Goal: Task Accomplishment & Management: Manage account settings

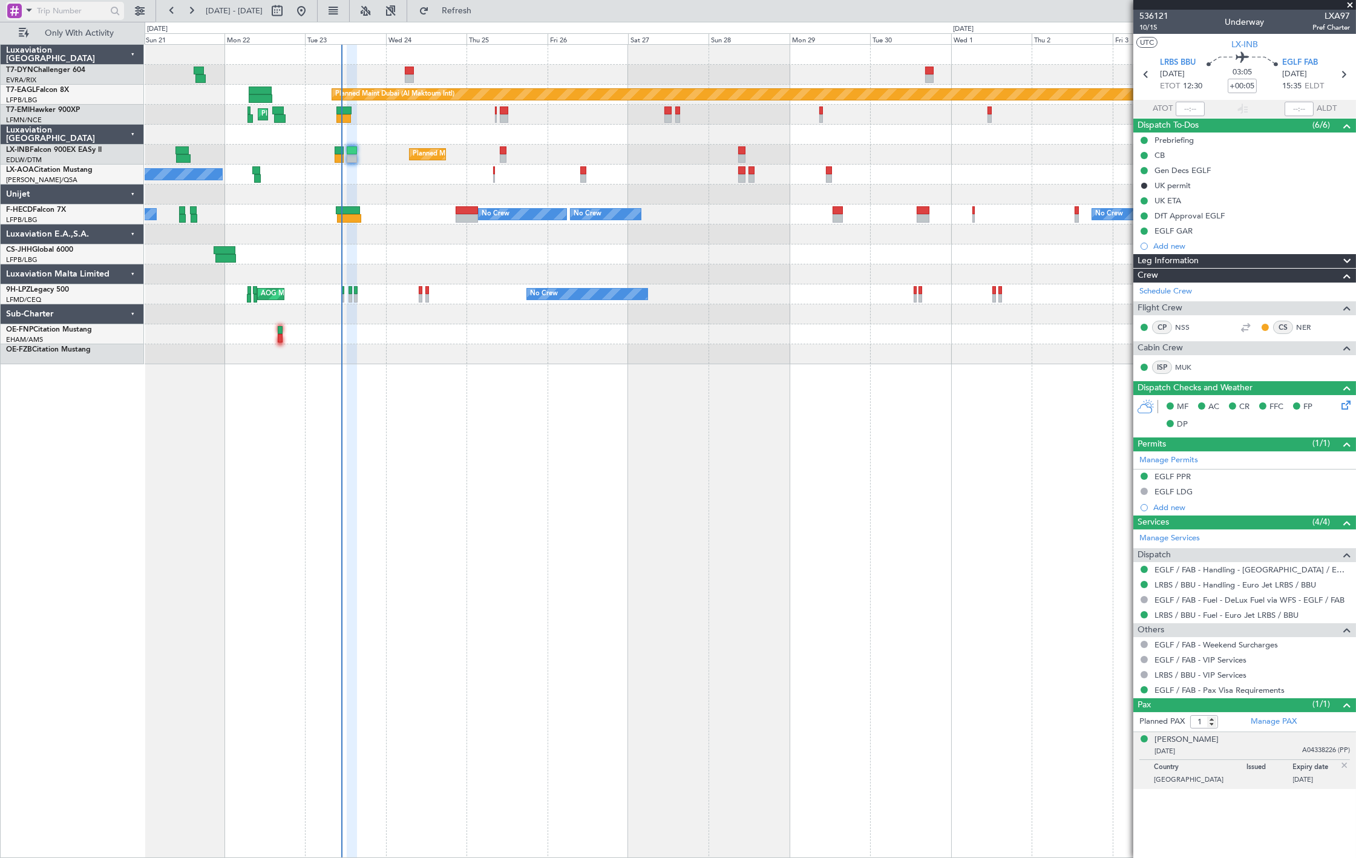
click at [34, 15] on span at bounding box center [29, 9] width 15 height 15
click at [70, 7] on div at bounding box center [678, 429] width 1356 height 858
click at [67, 10] on input "text" at bounding box center [72, 11] width 70 height 18
paste input "536760"
type input "536760"
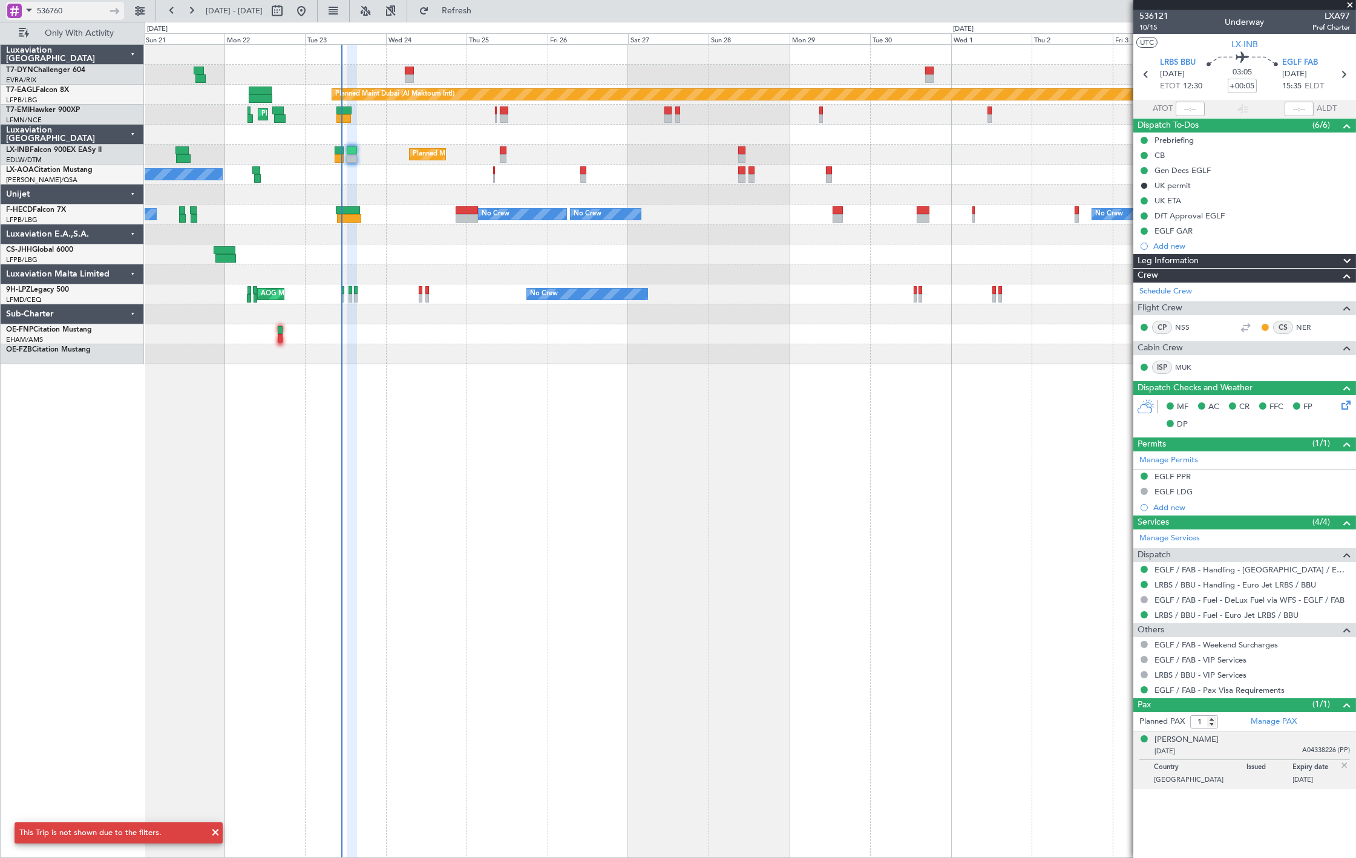
click at [79, 7] on input "536760" at bounding box center [72, 11] width 70 height 18
click at [81, 6] on input "536760" at bounding box center [72, 11] width 70 height 18
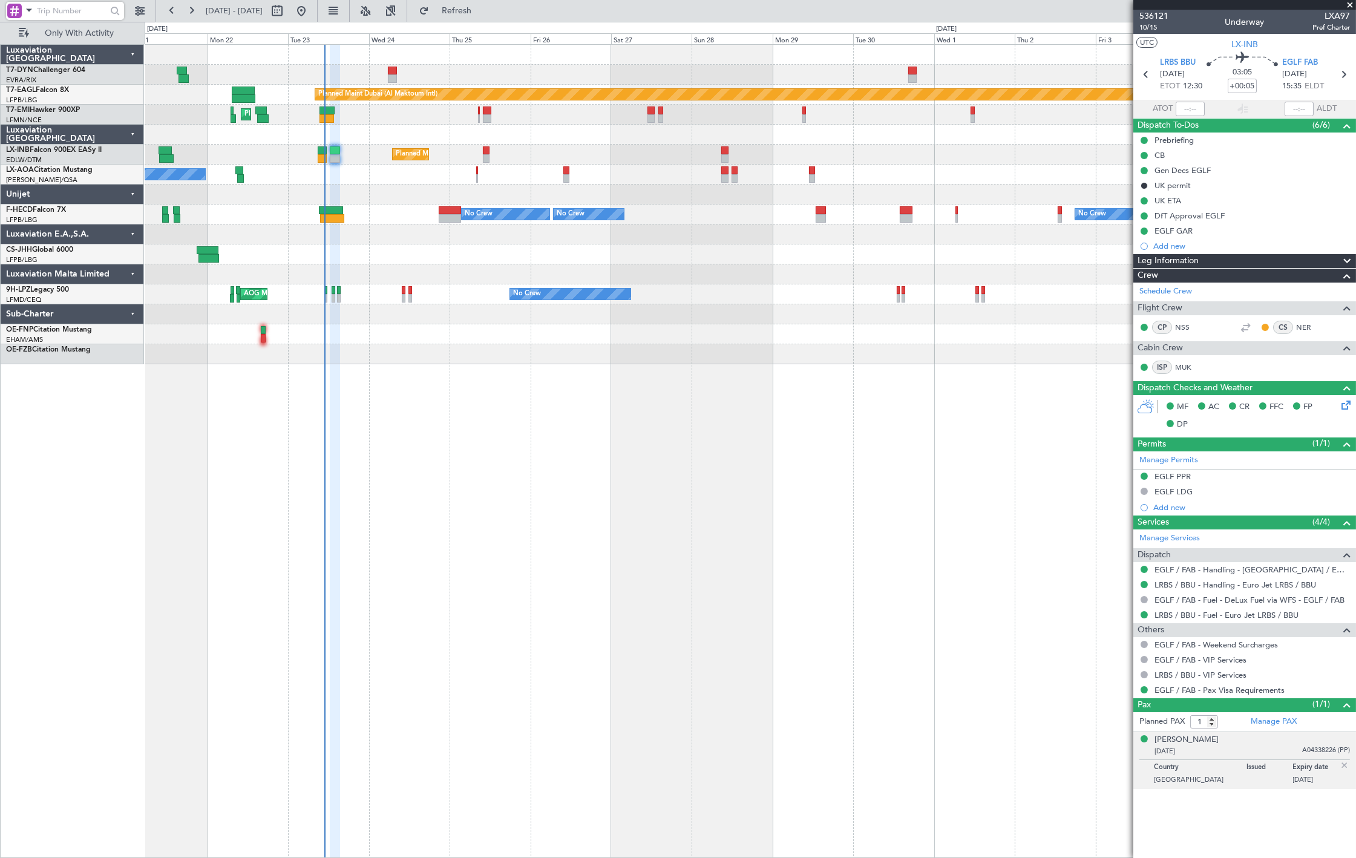
click at [632, 346] on div "Planned Maint Dubai (Al Maktoum Intl) Unplanned Maint Paris (Le Bourget) Planne…" at bounding box center [750, 205] width 1211 height 320
click at [142, 14] on button at bounding box center [139, 10] width 19 height 19
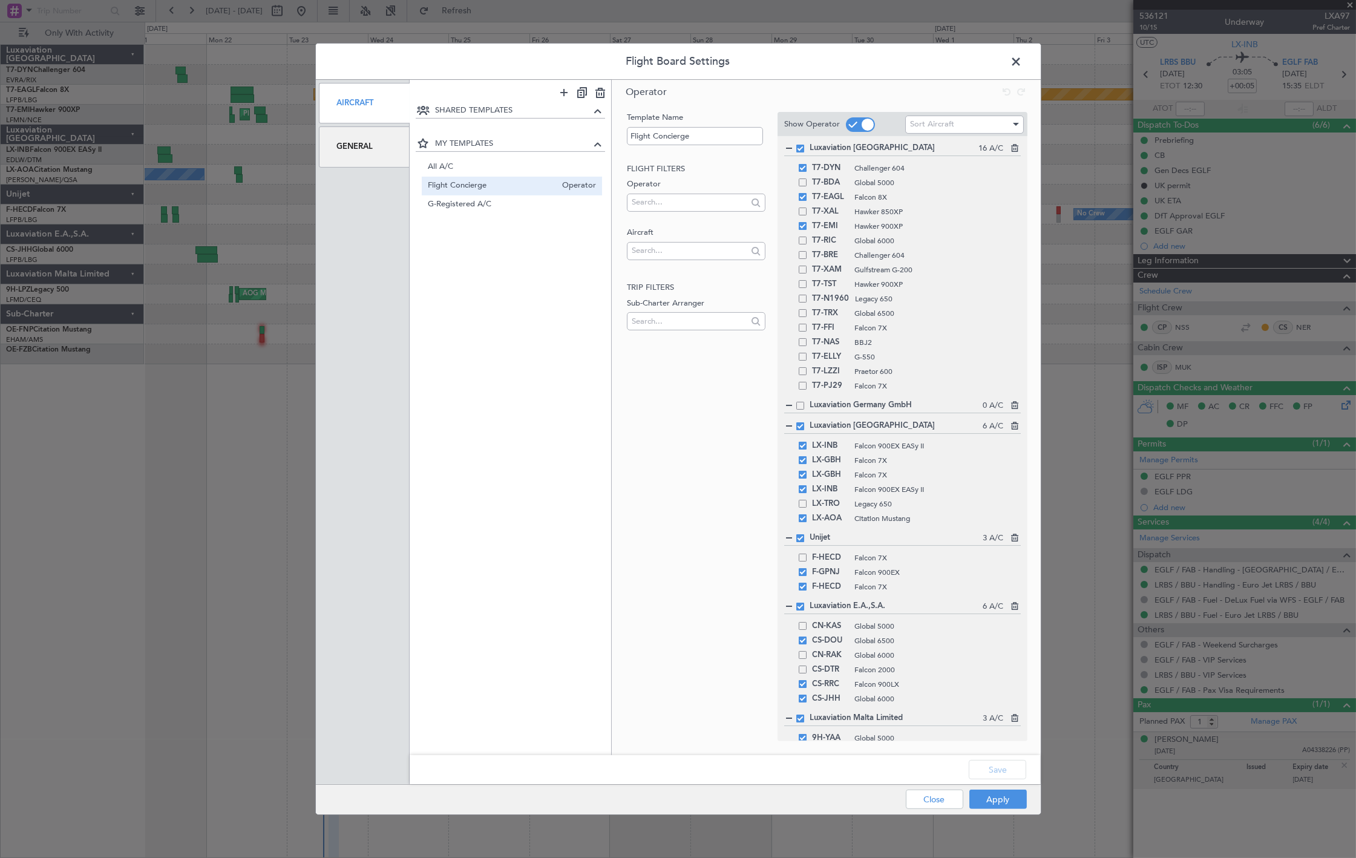
click at [1023, 57] on span at bounding box center [1023, 65] width 0 height 24
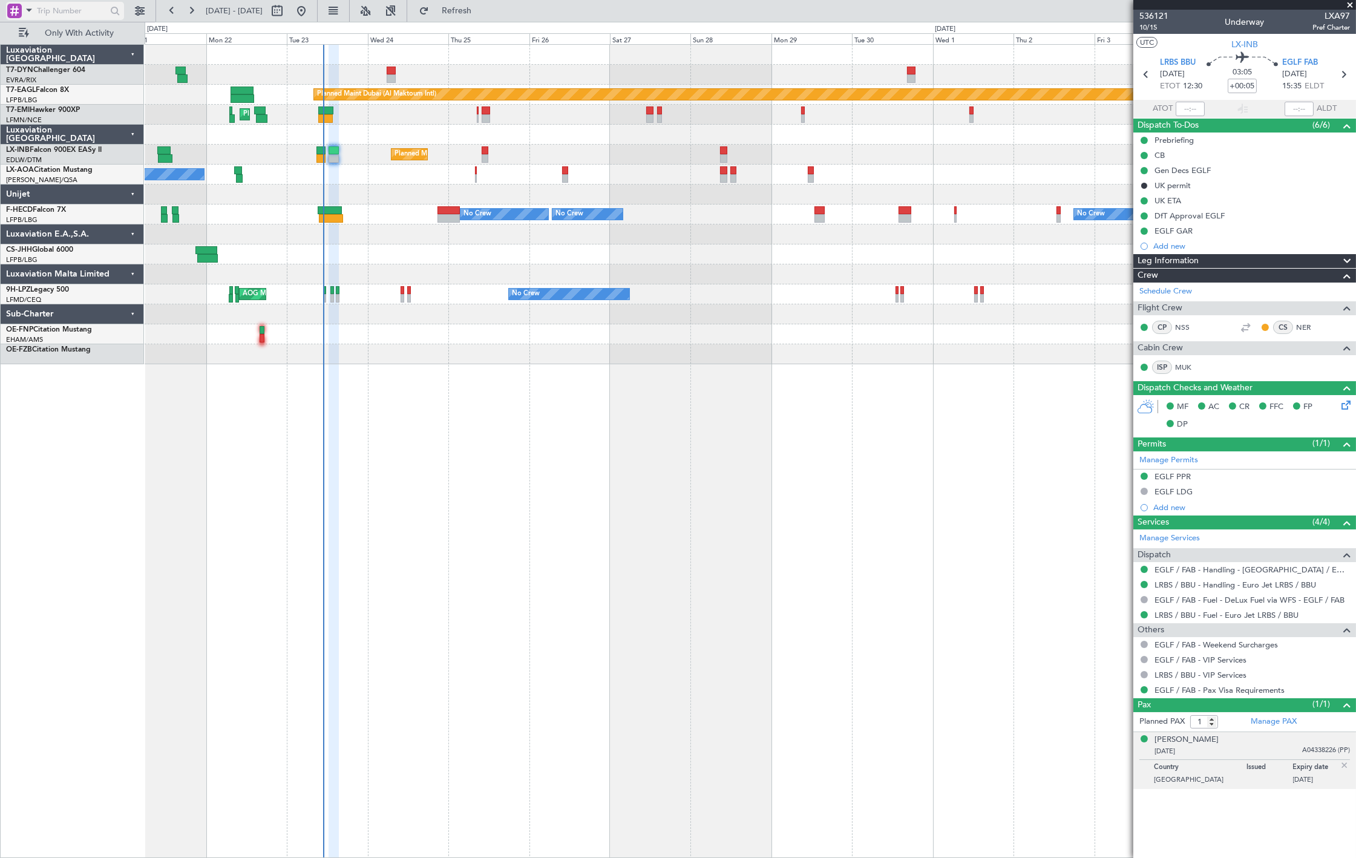
click at [48, 8] on input "text" at bounding box center [72, 11] width 70 height 18
paste input "536760"
type input "536760"
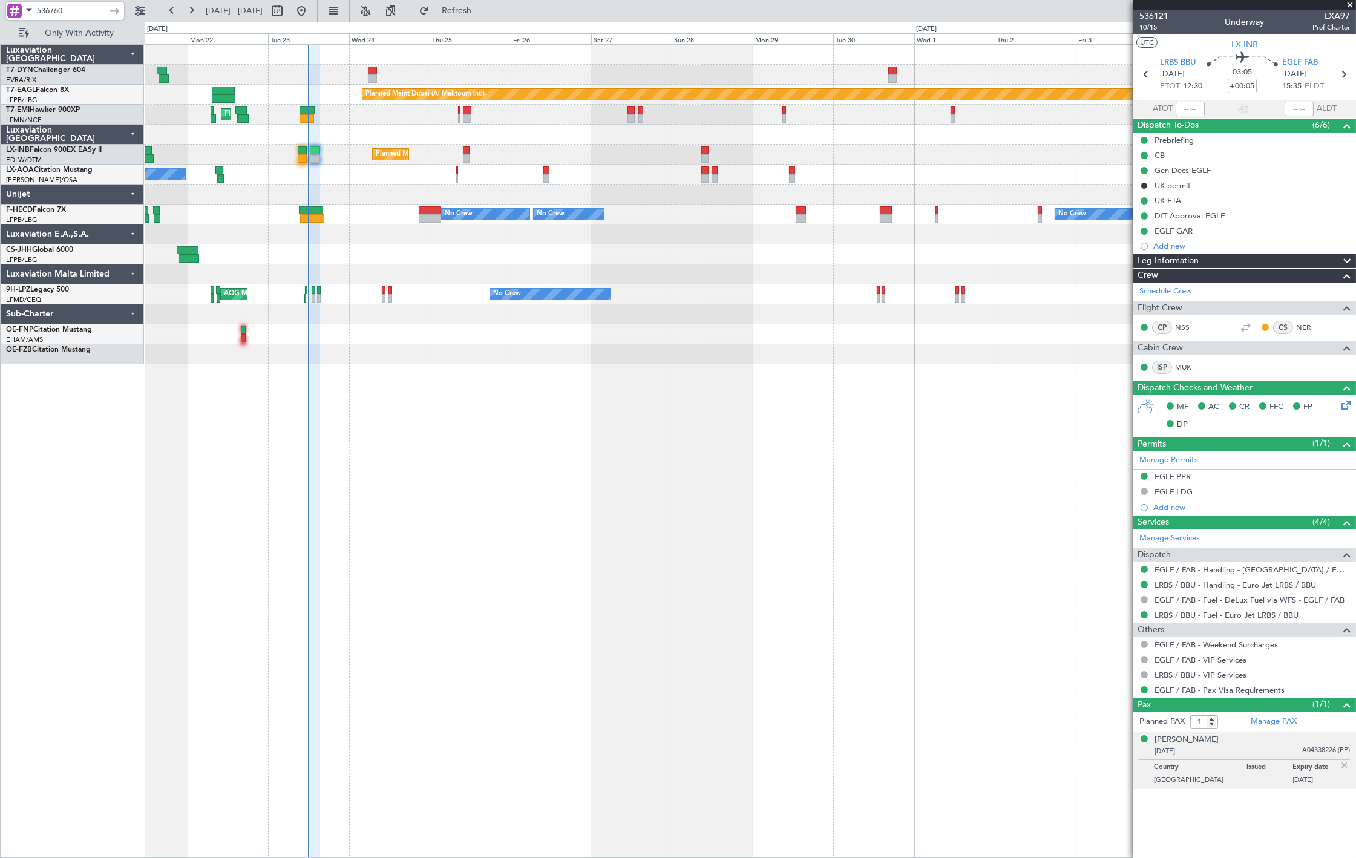
click at [355, 209] on div "Planned Maint Dubai (Al Maktoum Intl) Unplanned Maint Paris (Le Bourget) Planne…" at bounding box center [750, 205] width 1211 height 320
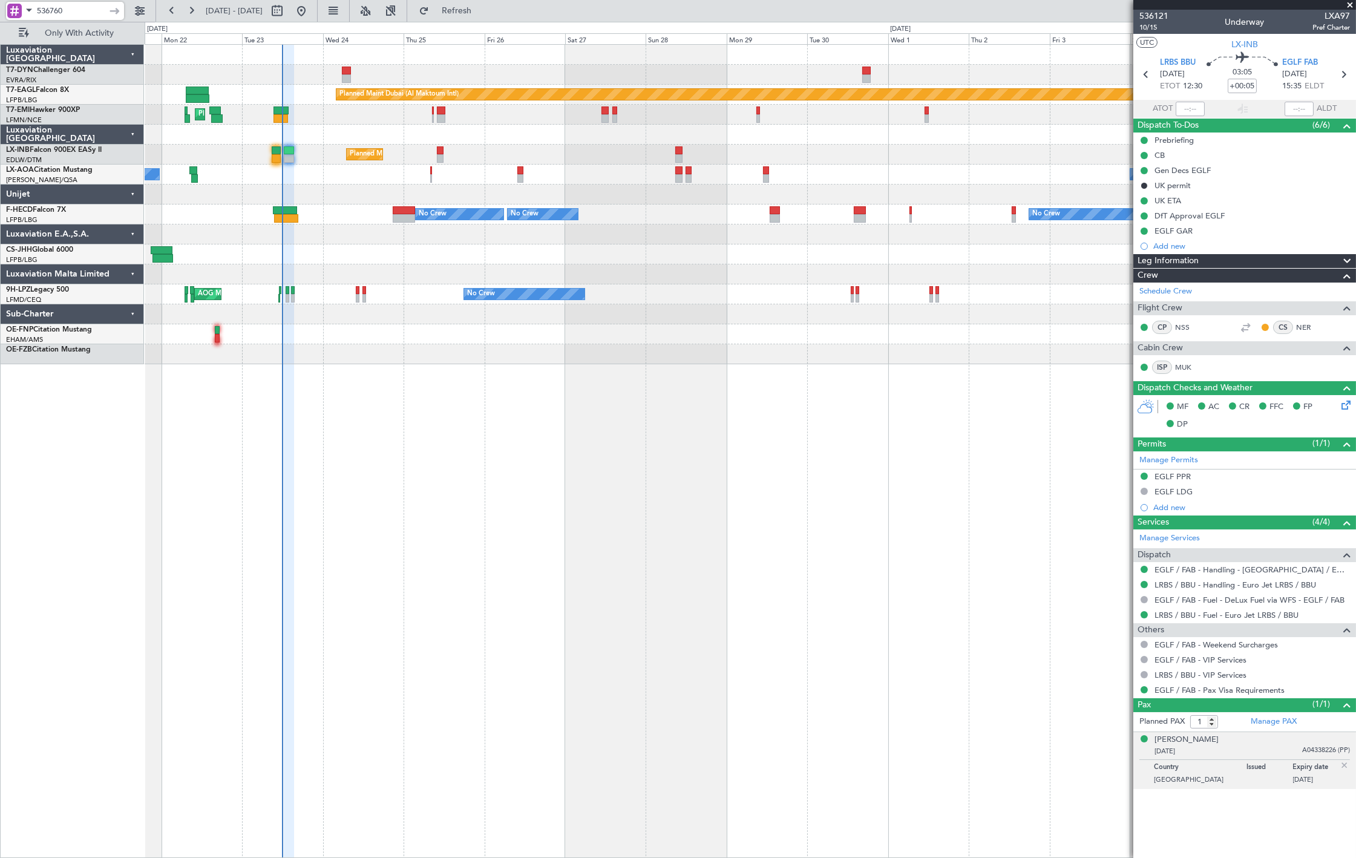
click at [271, 168] on div "No Crew Antwerp (Deurne) No Crew Nice (Côte d'Azur Airport) Planned Maint Nice …" at bounding box center [750, 175] width 1211 height 20
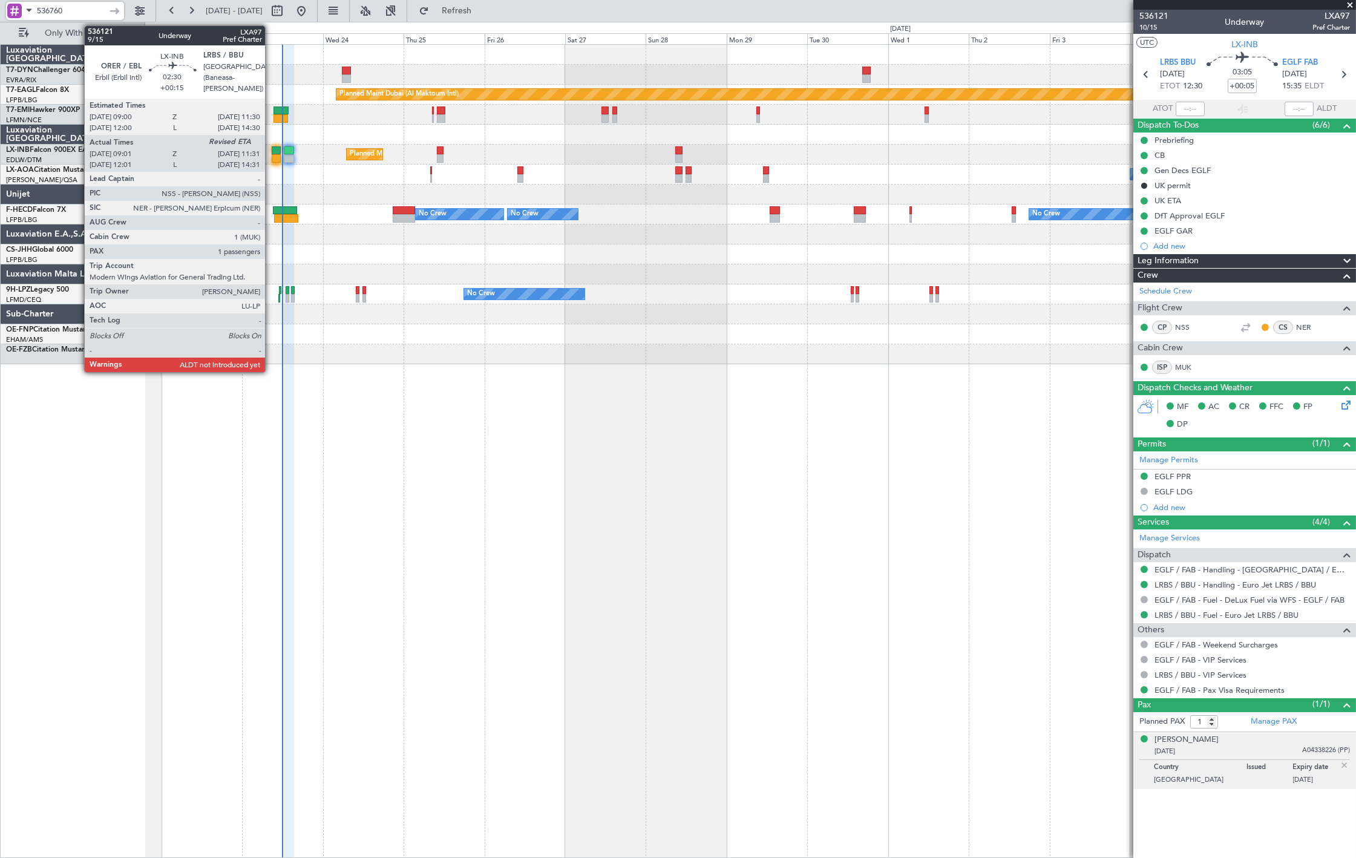
click at [272, 159] on div at bounding box center [276, 158] width 8 height 8
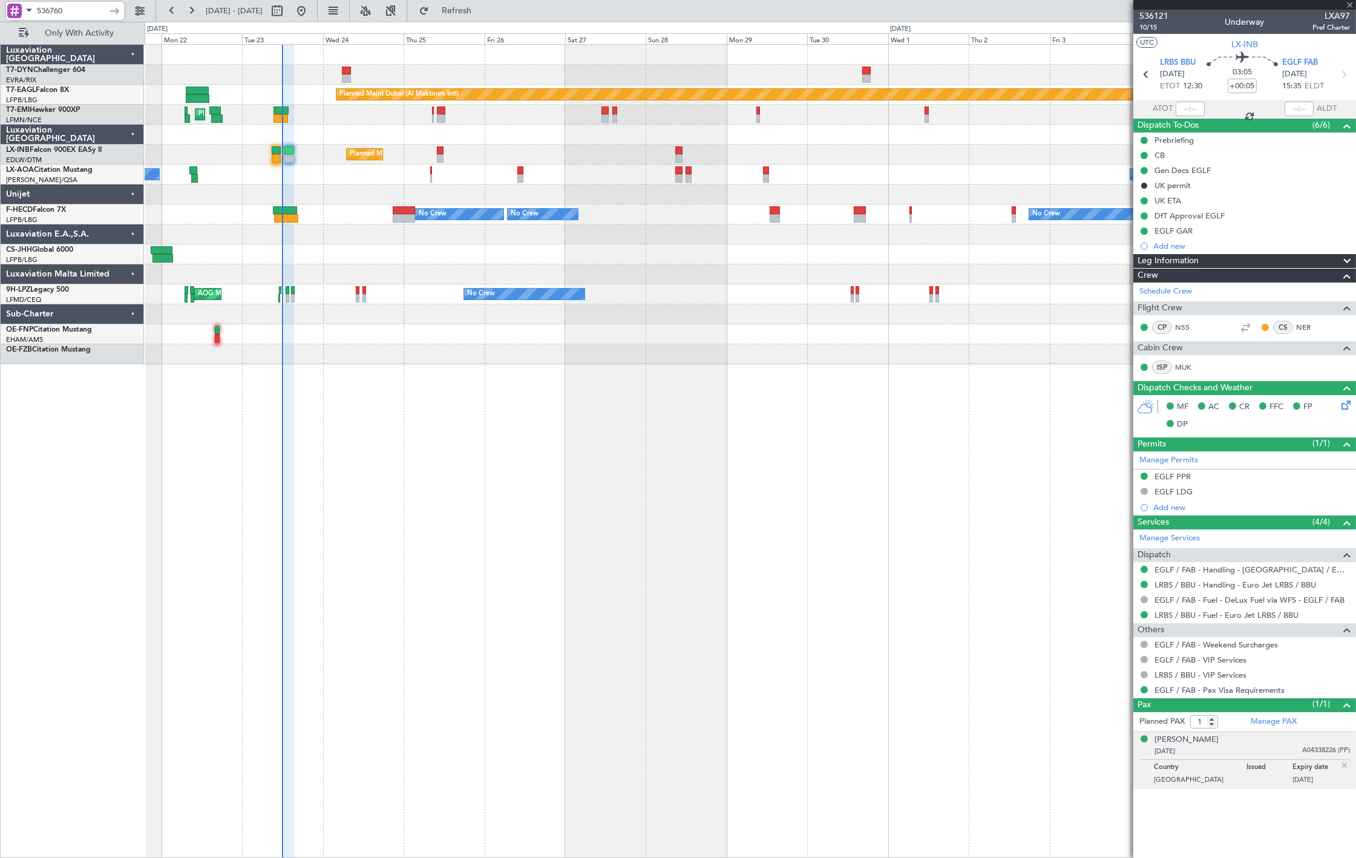
type input "+00:15"
type input "09:01"
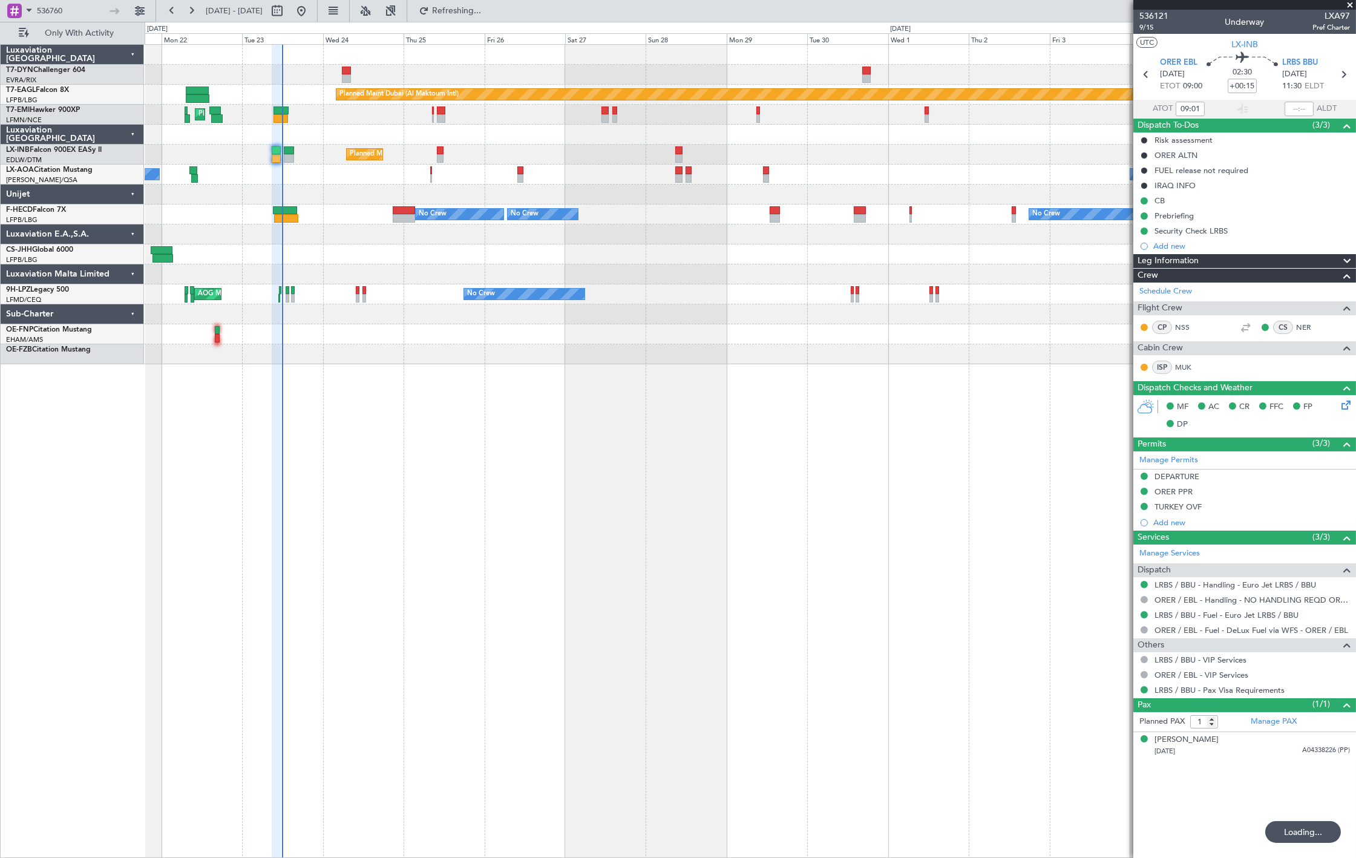
type input "11:45"
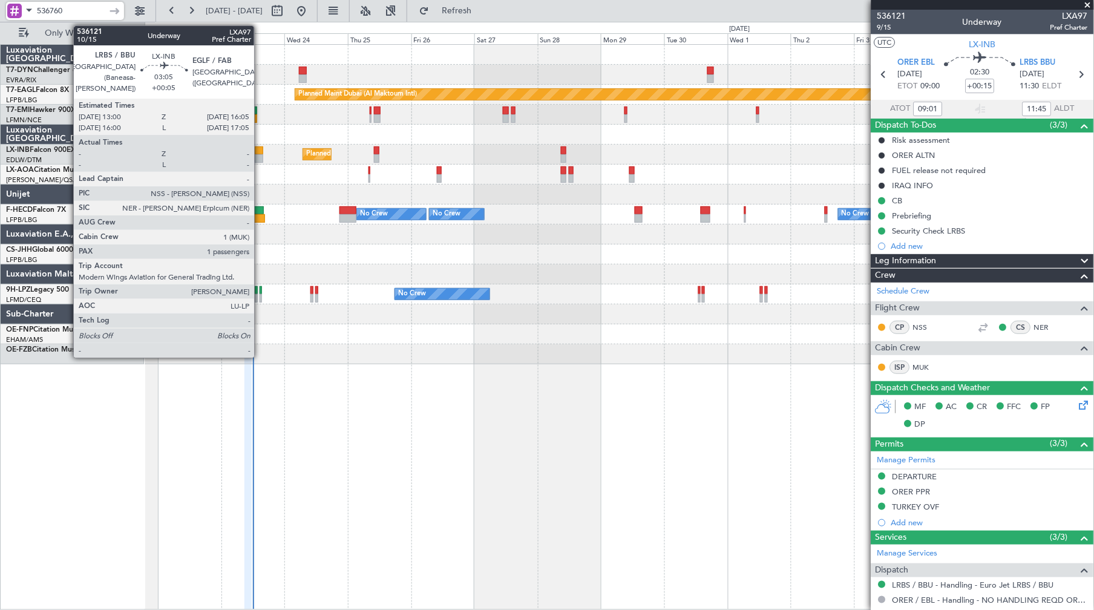
click at [260, 151] on div at bounding box center [259, 150] width 8 height 8
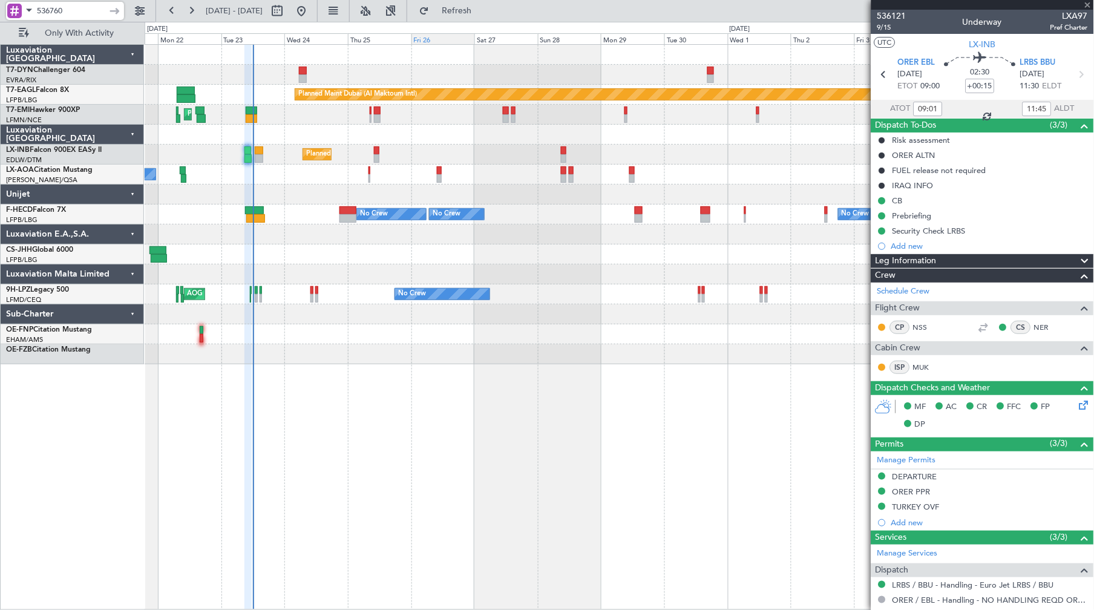
type input "+00:05"
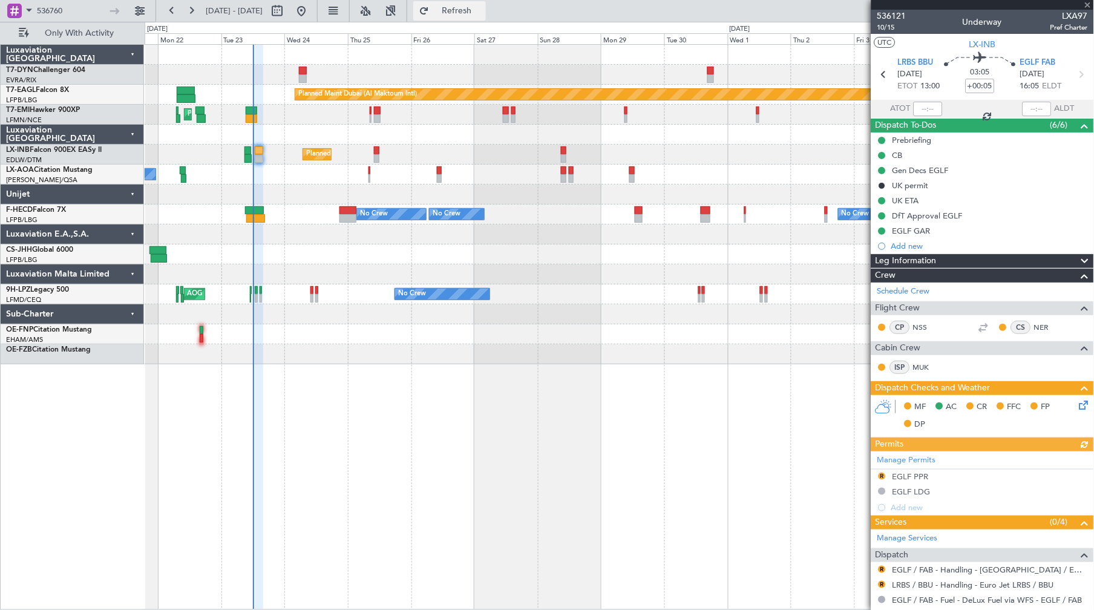
click at [482, 10] on span "Refresh" at bounding box center [456, 11] width 51 height 8
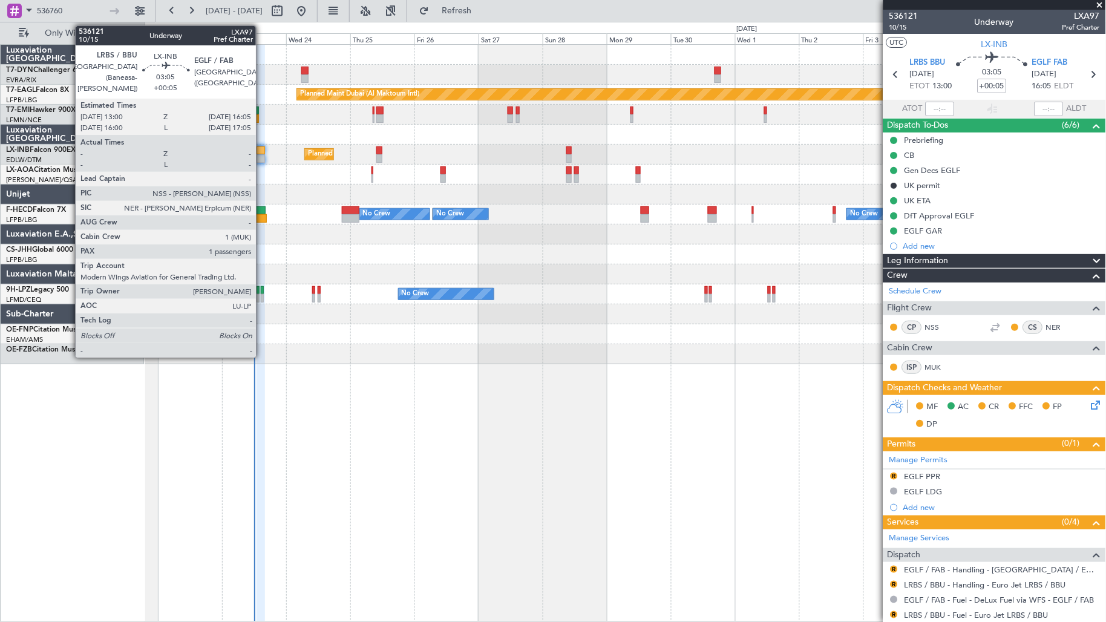
click at [262, 152] on div at bounding box center [261, 150] width 8 height 8
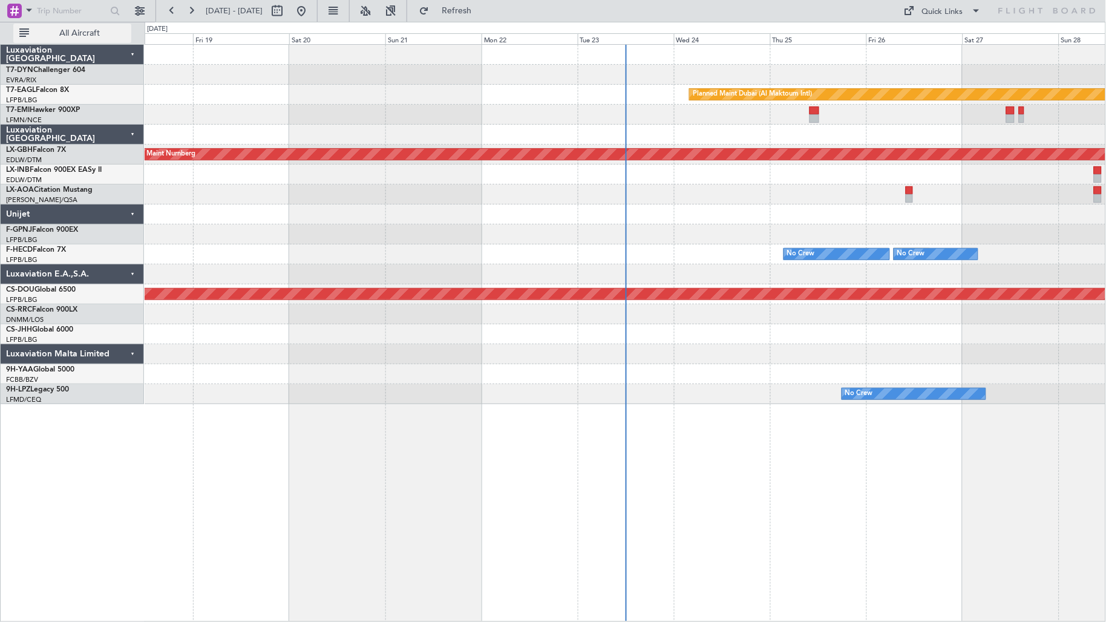
click at [103, 31] on span "All Aircraft" at bounding box center [79, 33] width 96 height 8
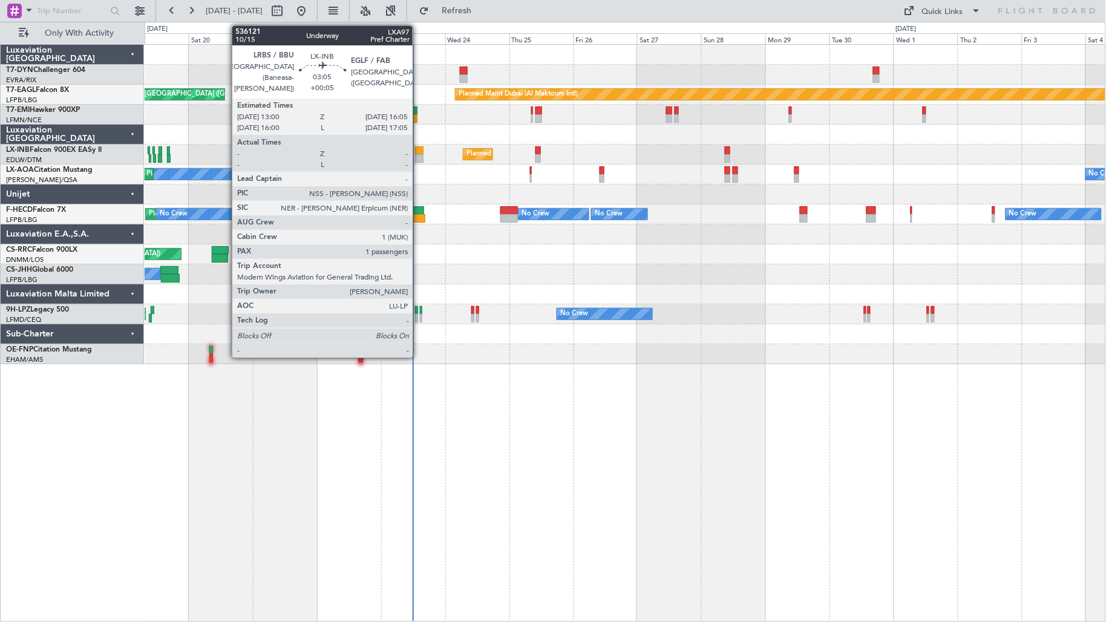
click at [419, 159] on div at bounding box center [419, 158] width 8 height 8
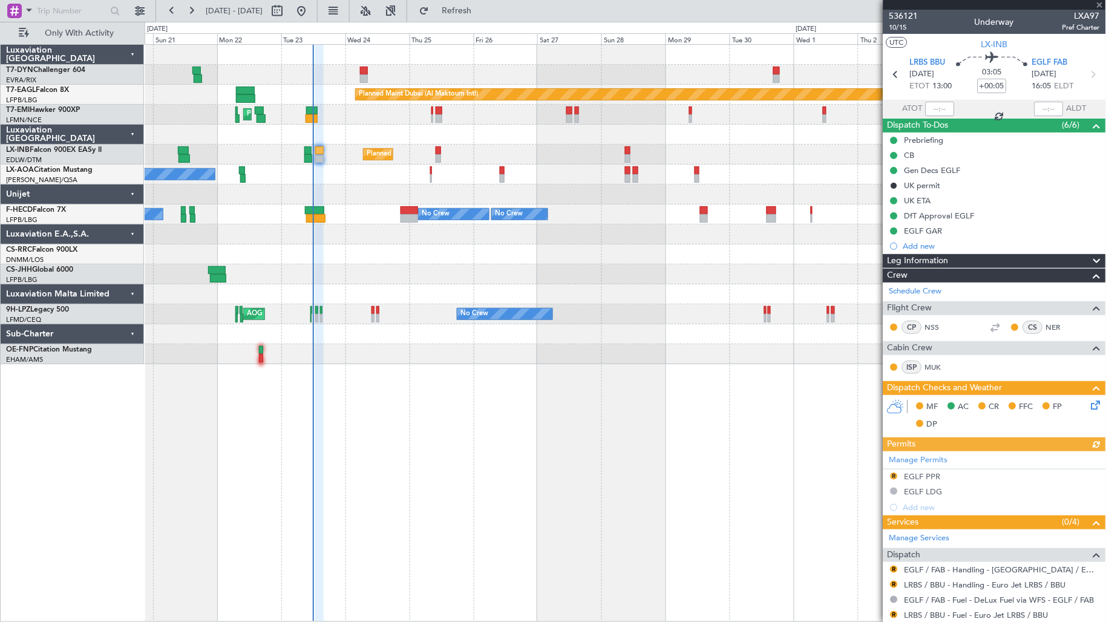
click at [419, 189] on div "Planned Maint Dubai (Al Maktoum Intl) Unplanned Maint Paris (Le Bourget) Planne…" at bounding box center [626, 205] width 962 height 320
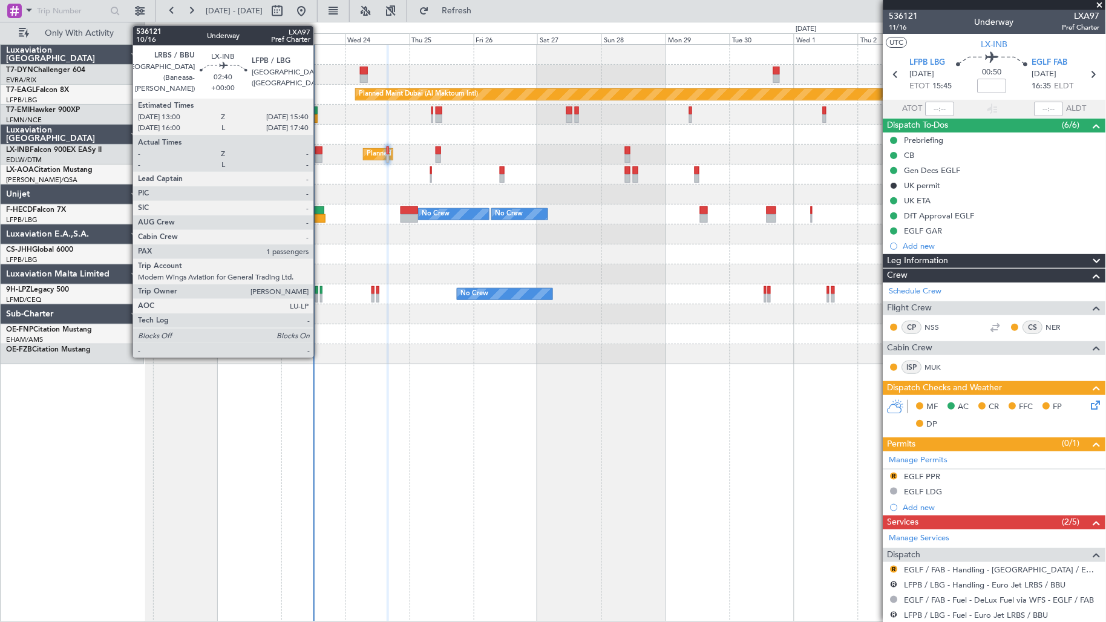
click at [320, 156] on div at bounding box center [318, 158] width 7 height 8
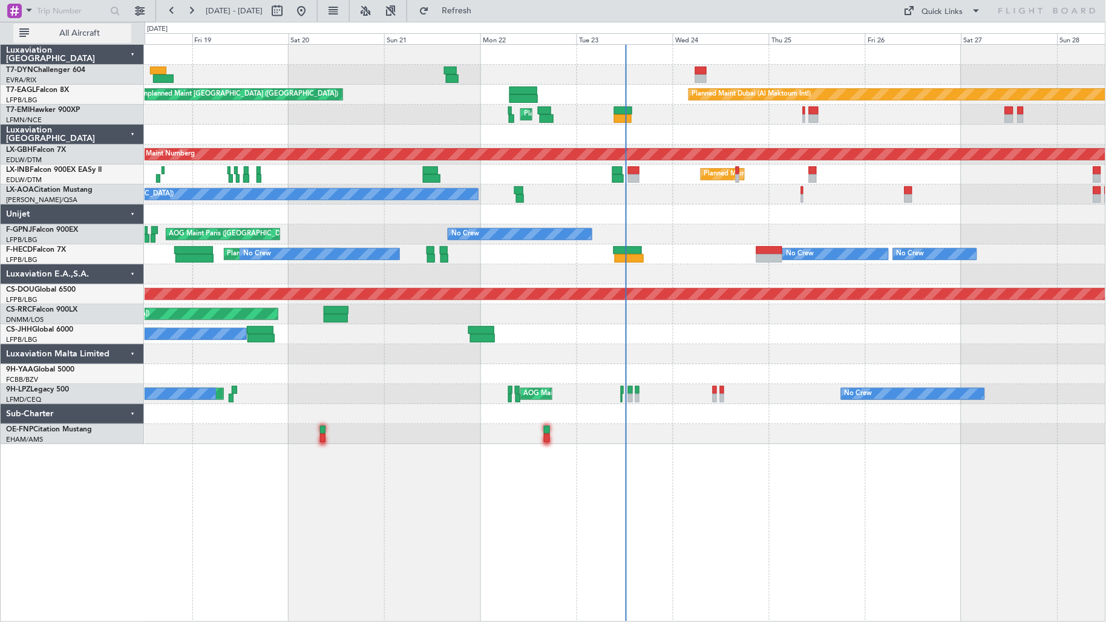
click at [101, 32] on span "All Aircraft" at bounding box center [79, 33] width 96 height 8
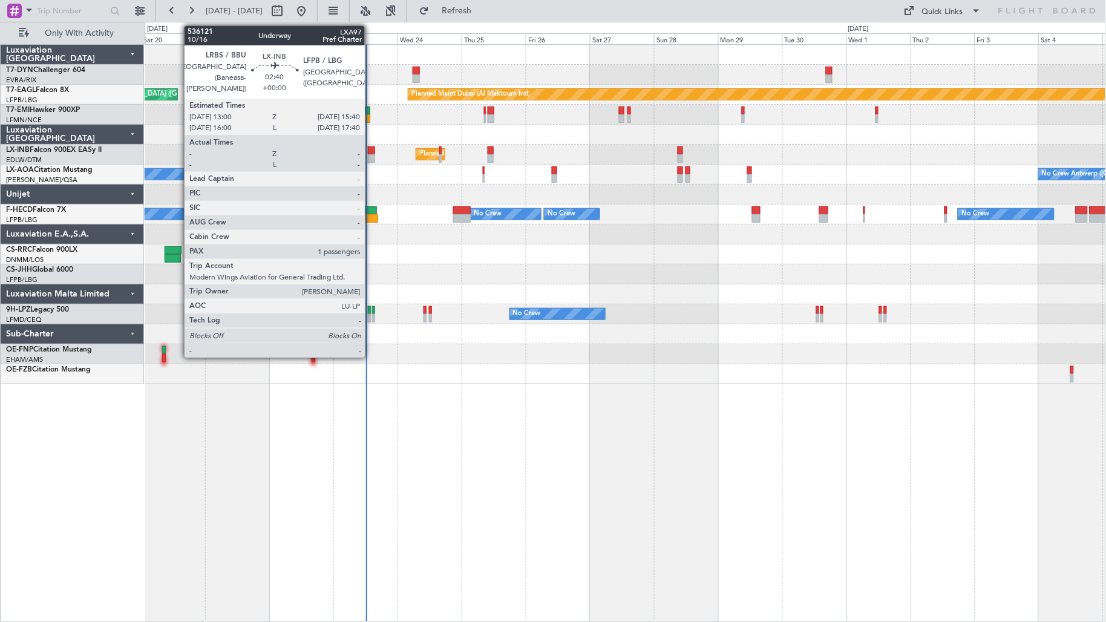
click at [371, 155] on div at bounding box center [371, 158] width 7 height 8
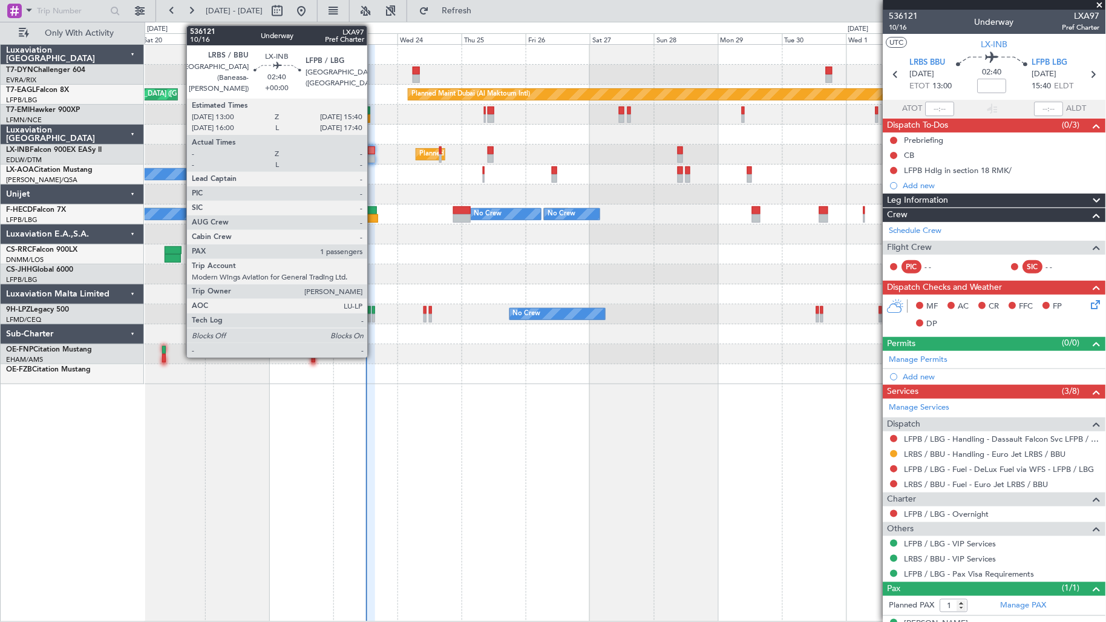
click at [373, 154] on div at bounding box center [371, 158] width 7 height 8
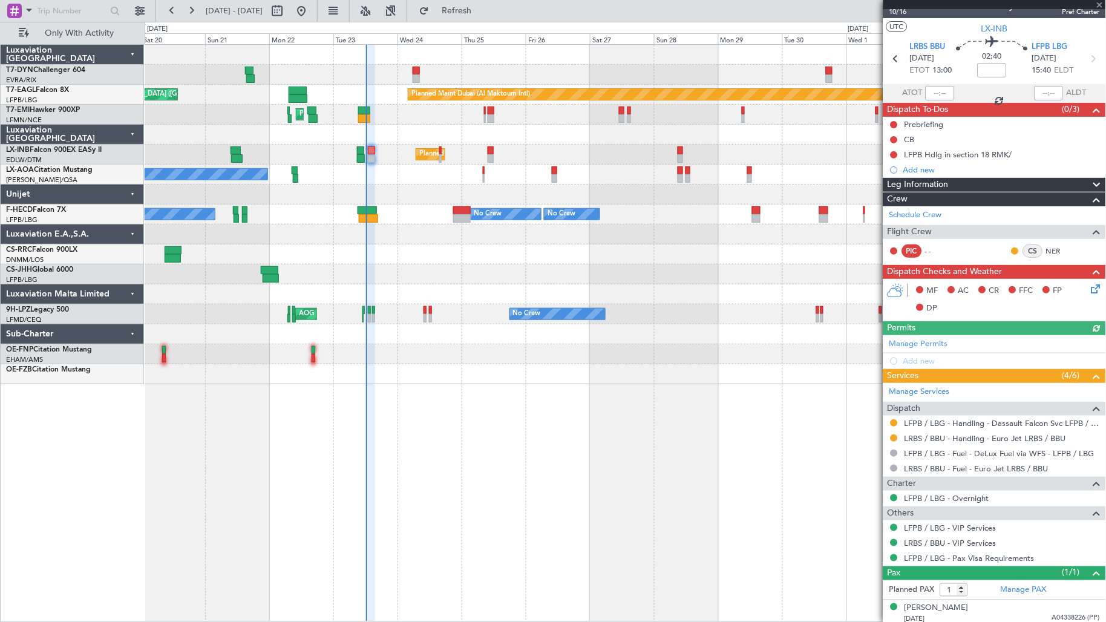
scroll to position [21, 0]
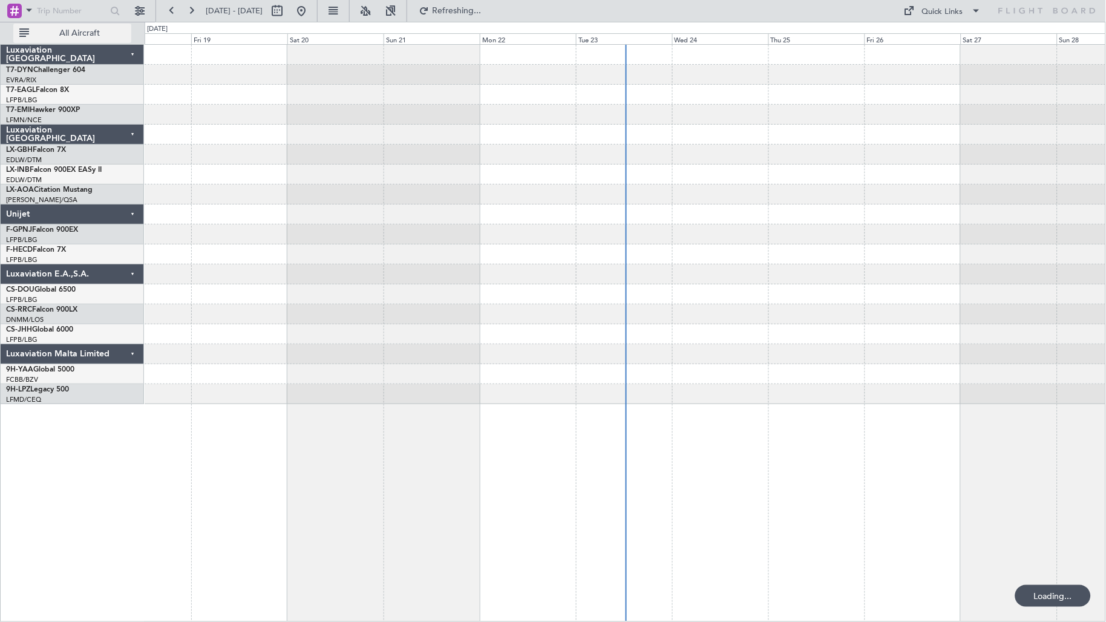
click at [53, 32] on span "All Aircraft" at bounding box center [79, 33] width 96 height 8
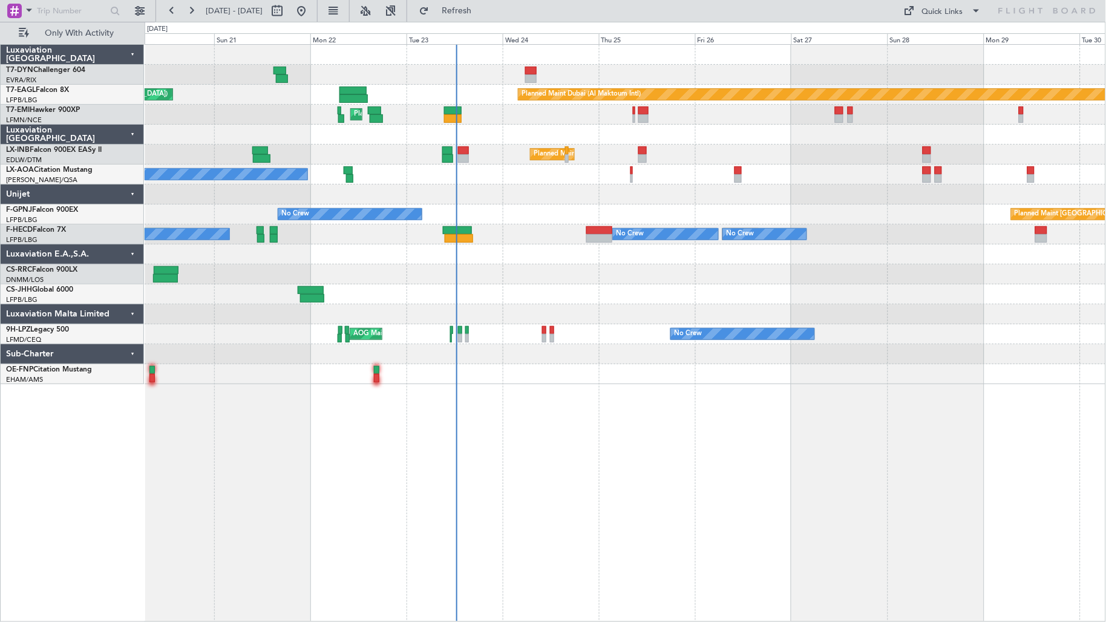
click at [324, 166] on div "Planned Maint Dubai (Al Maktoum Intl) Unplanned Maint [GEOGRAPHIC_DATA] ([GEOGR…" at bounding box center [626, 215] width 962 height 340
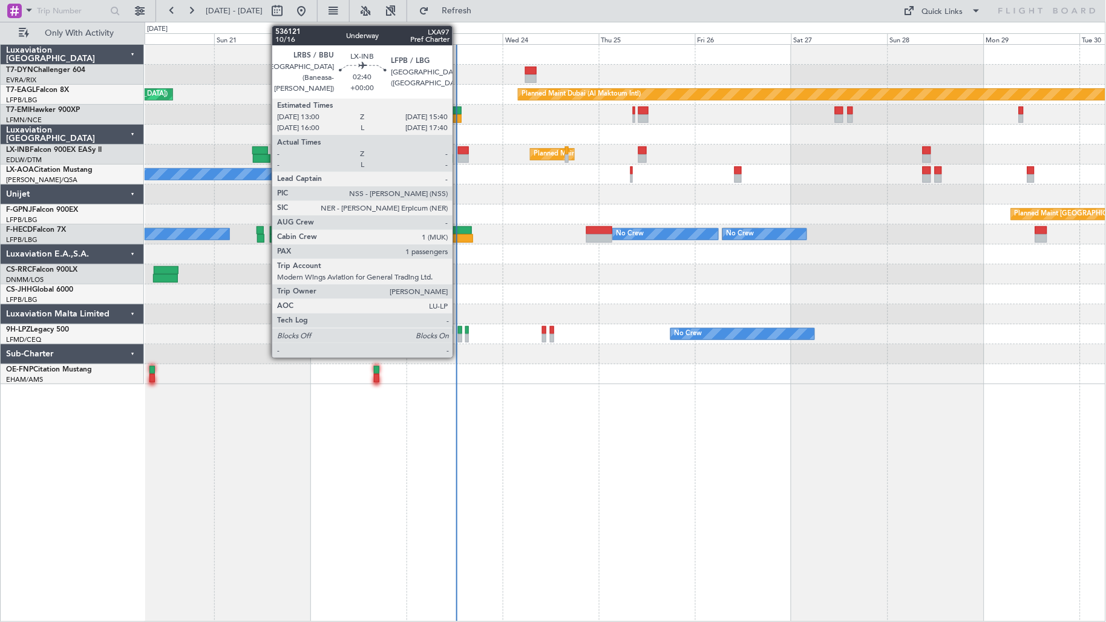
click at [461, 156] on div at bounding box center [463, 158] width 11 height 8
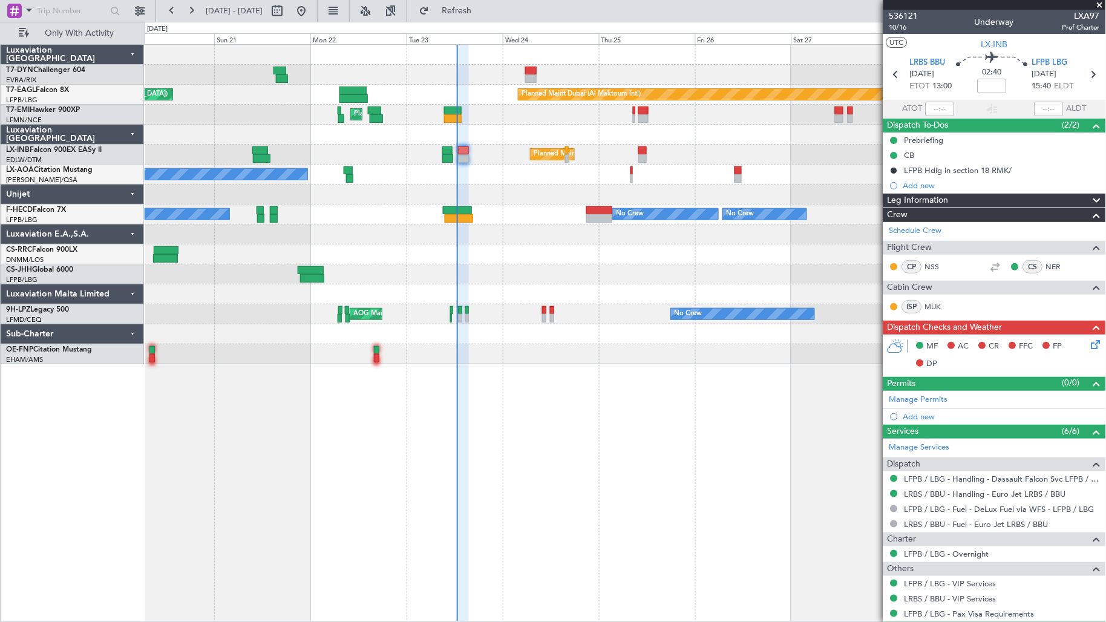
click at [444, 123] on div "Planned Maint [GEOGRAPHIC_DATA]" at bounding box center [626, 115] width 962 height 20
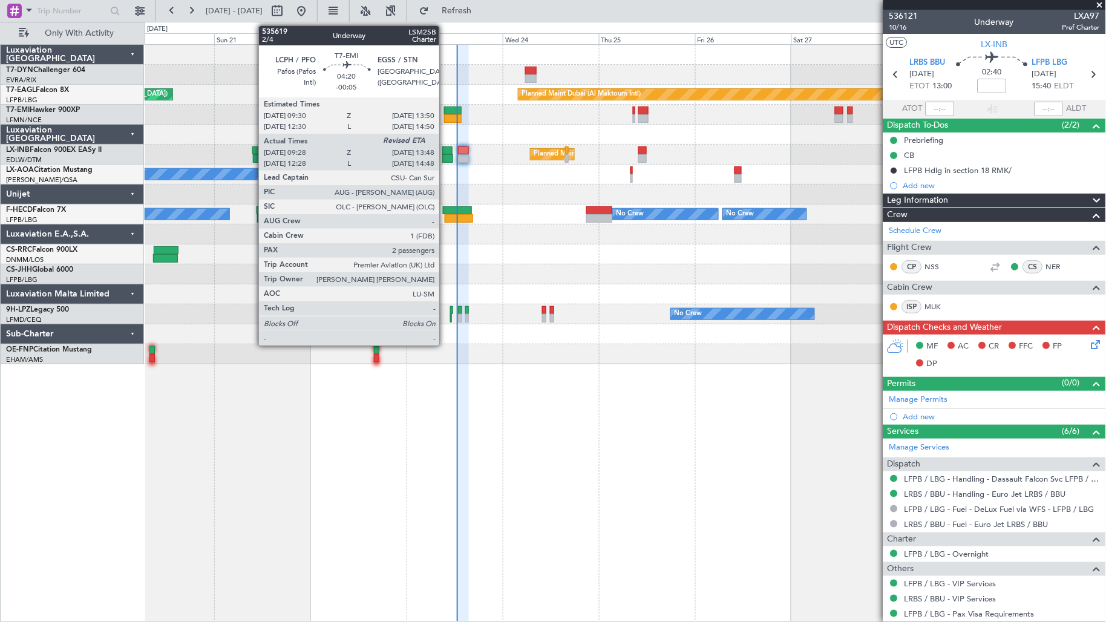
click at [445, 119] on div at bounding box center [453, 118] width 18 height 8
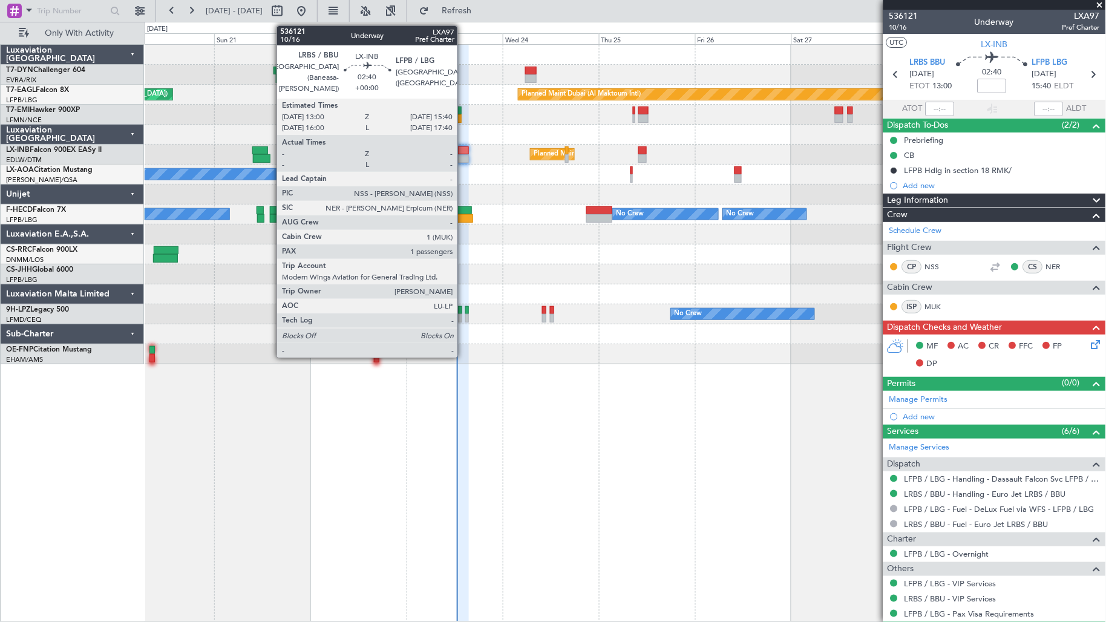
click at [463, 154] on div at bounding box center [463, 158] width 11 height 8
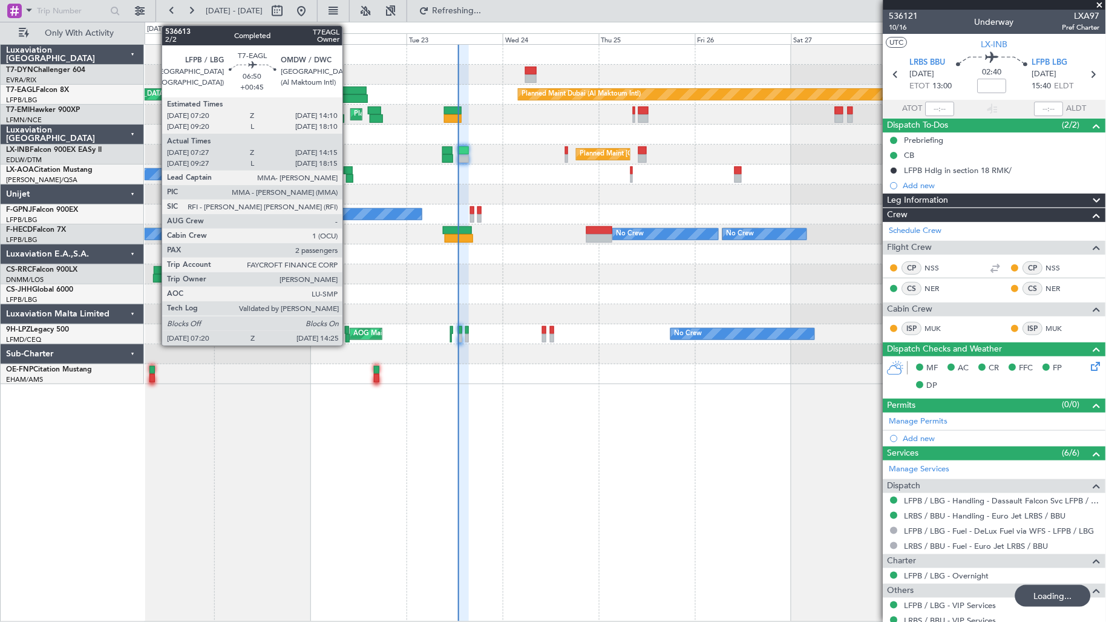
click at [349, 94] on div at bounding box center [354, 98] width 28 height 8
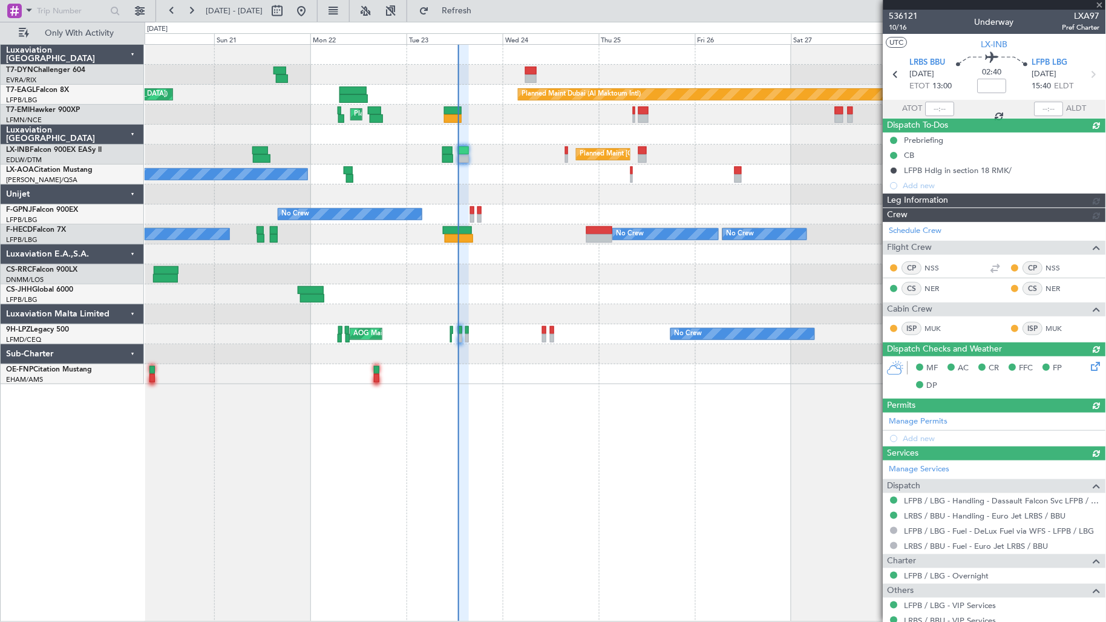
type input "12:50"
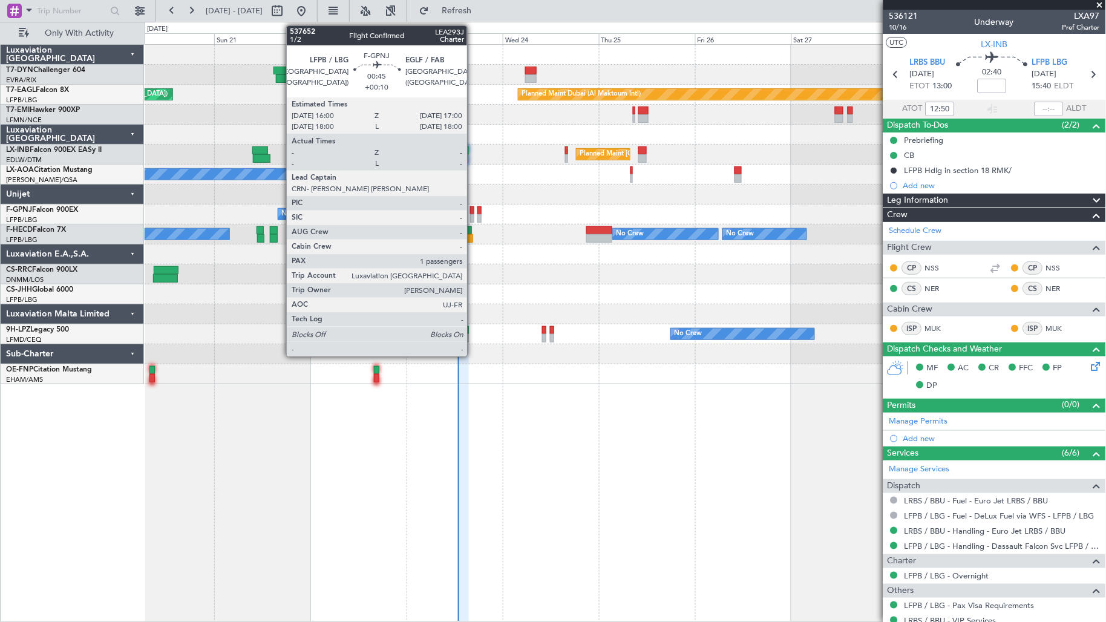
click at [473, 218] on div at bounding box center [472, 218] width 4 height 8
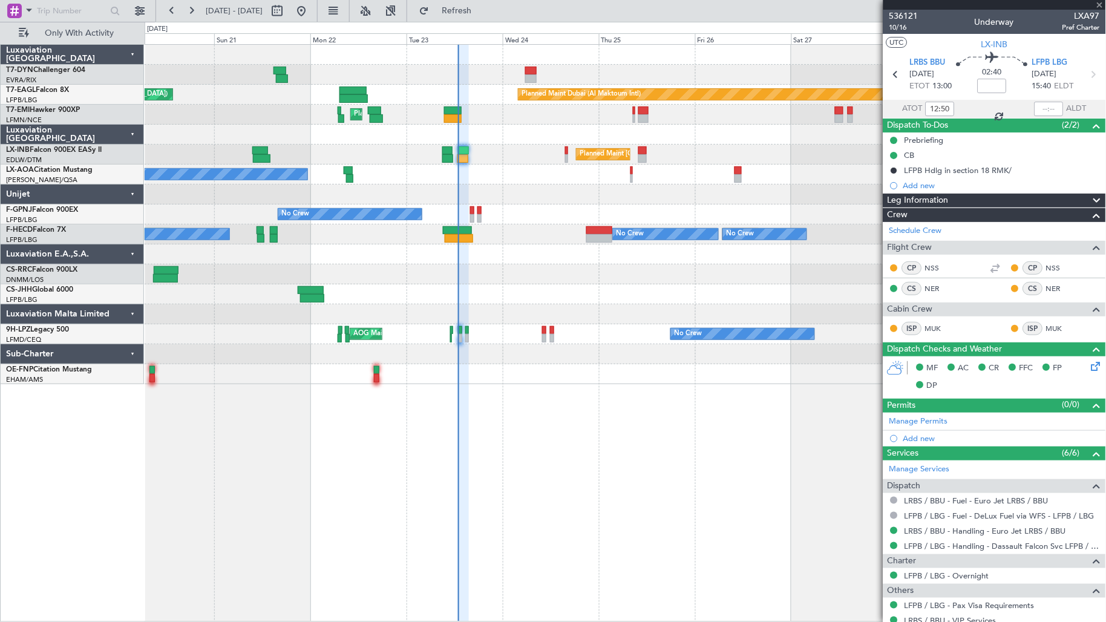
type input "+00:10"
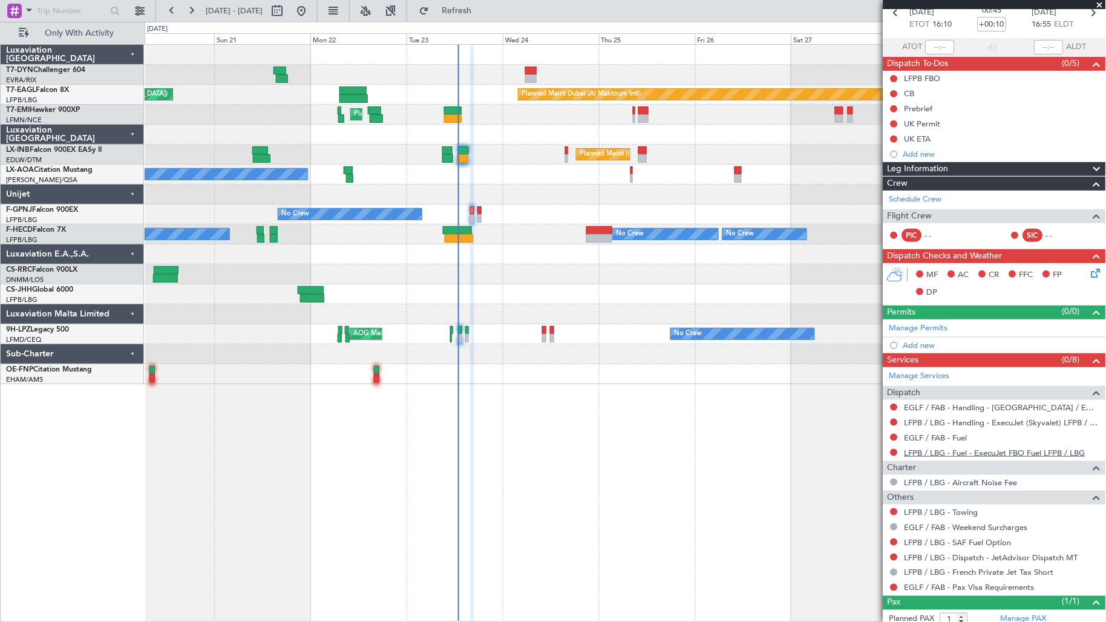
scroll to position [96, 0]
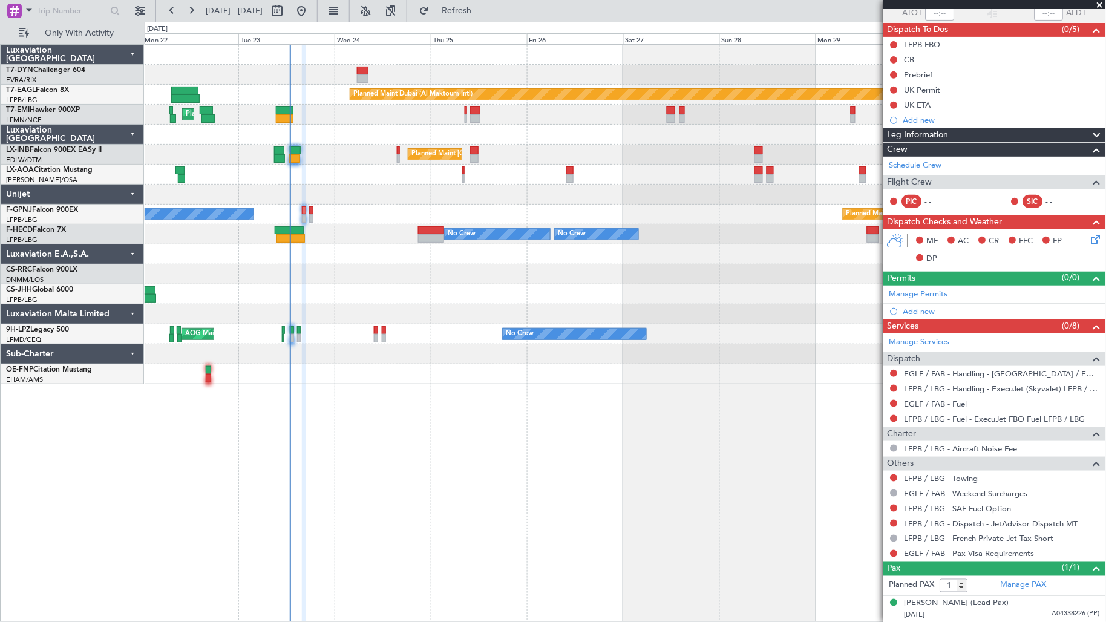
click at [344, 191] on div at bounding box center [626, 195] width 962 height 20
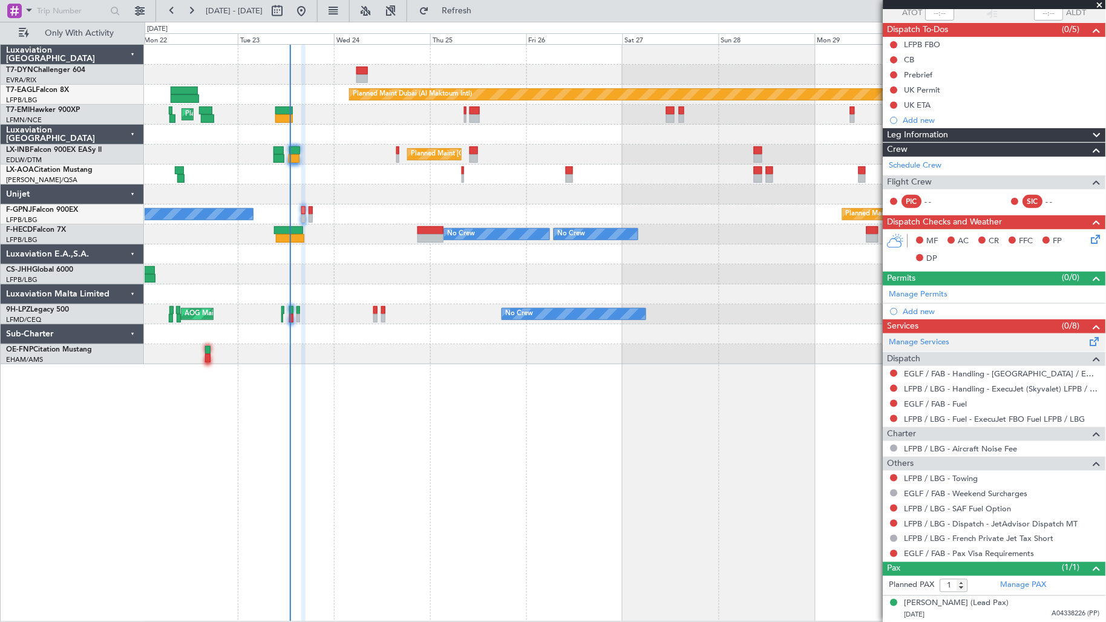
scroll to position [0, 0]
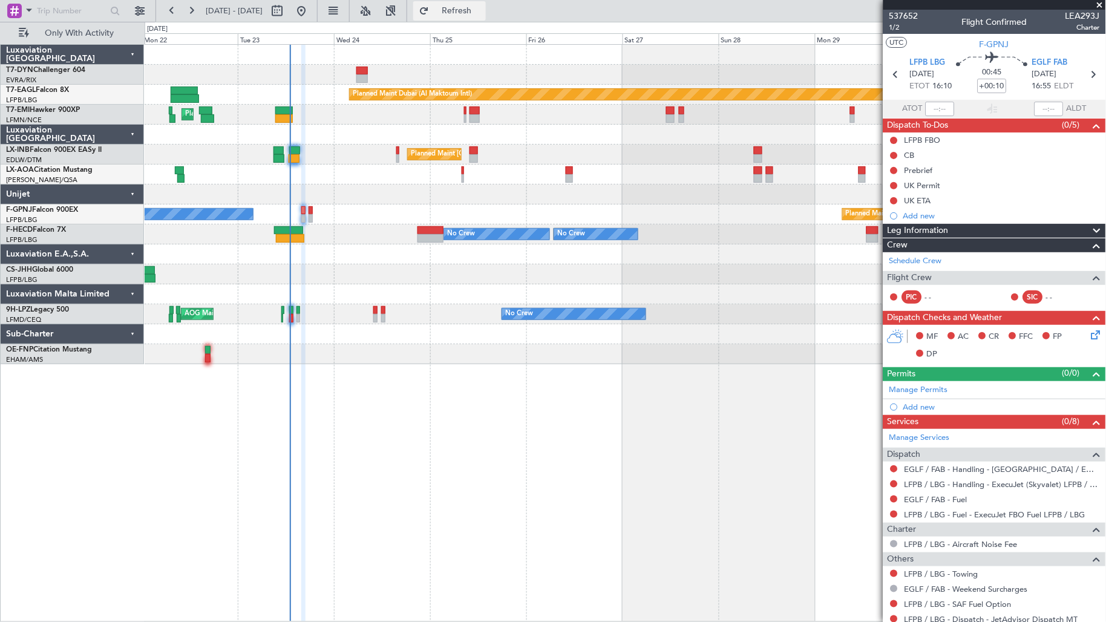
click at [479, 16] on button "Refresh" at bounding box center [449, 10] width 73 height 19
click at [973, 211] on div "Add new" at bounding box center [997, 216] width 186 height 10
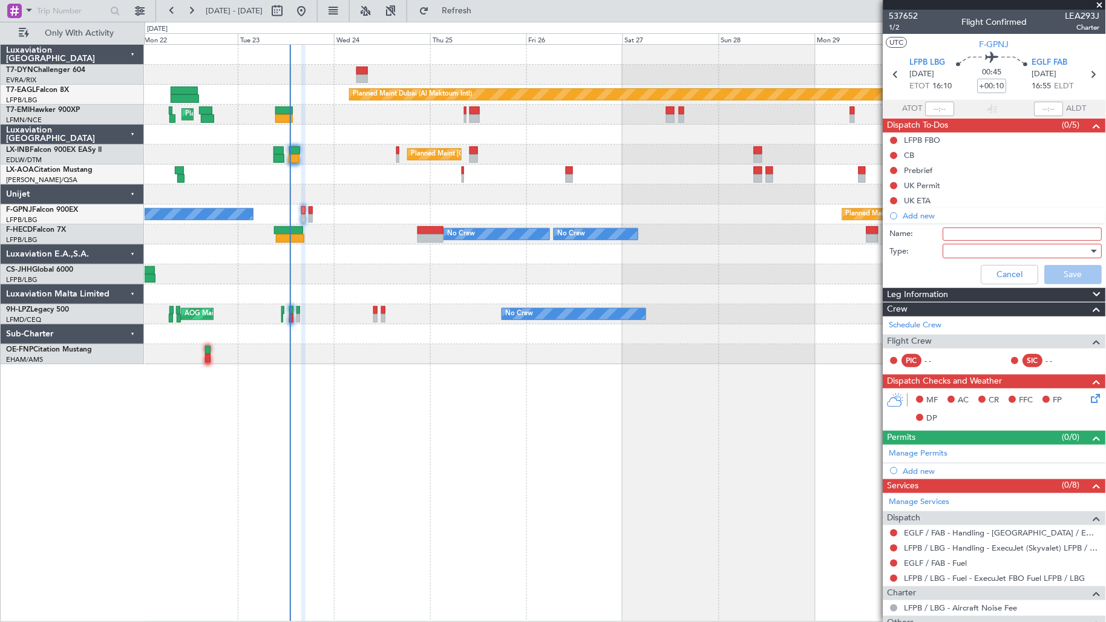
click at [979, 233] on input "Name:" at bounding box center [1022, 234] width 159 height 13
type input "GAR UK"
click at [982, 254] on div at bounding box center [1018, 251] width 141 height 18
click at [982, 269] on span "Generic" at bounding box center [1017, 276] width 141 height 18
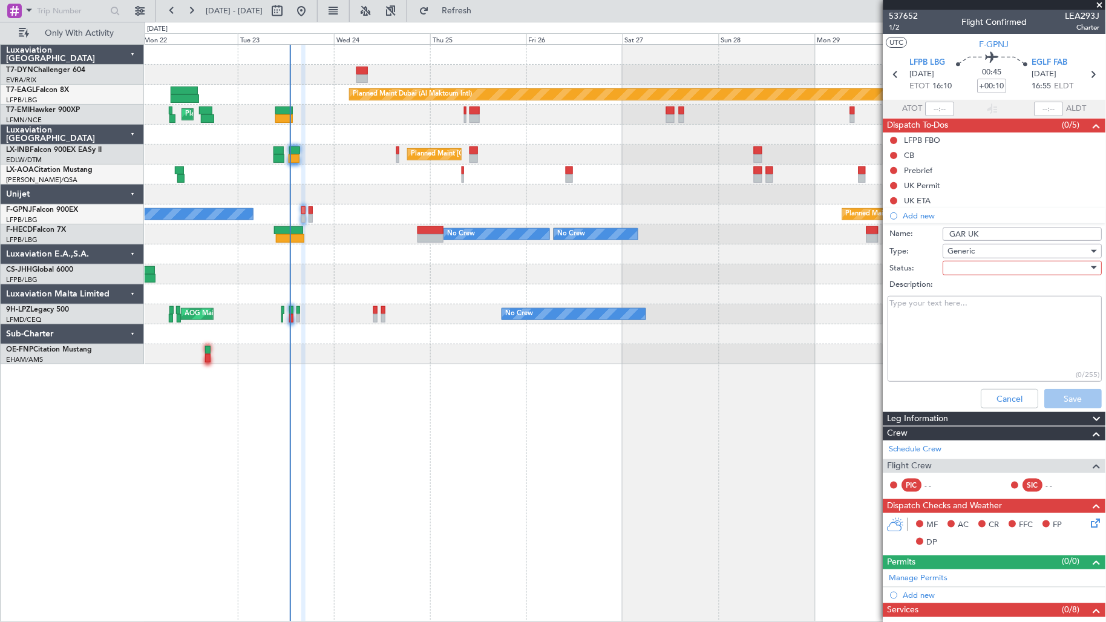
click at [984, 266] on div at bounding box center [1018, 268] width 141 height 18
click at [988, 286] on span "Not Started" at bounding box center [1017, 292] width 141 height 18
click at [1053, 396] on button "Save" at bounding box center [1073, 398] width 57 height 19
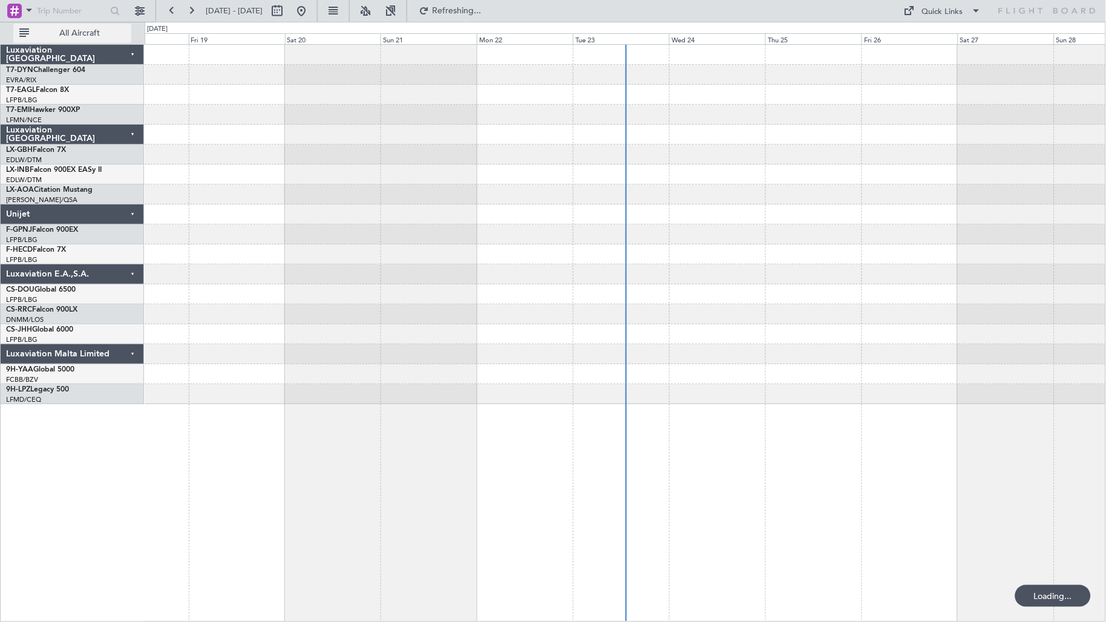
click at [98, 37] on span "All Aircraft" at bounding box center [79, 33] width 96 height 8
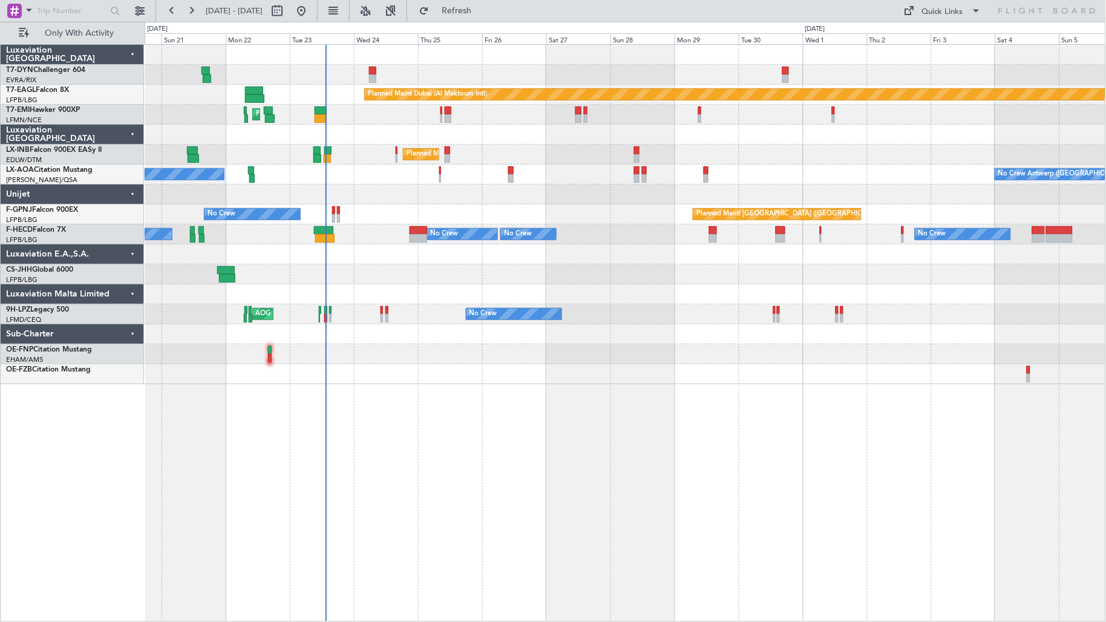
click at [331, 215] on div "Planned Maint [GEOGRAPHIC_DATA] ([GEOGRAPHIC_DATA]) No Crew AOG Maint [GEOGRAPH…" at bounding box center [626, 215] width 962 height 20
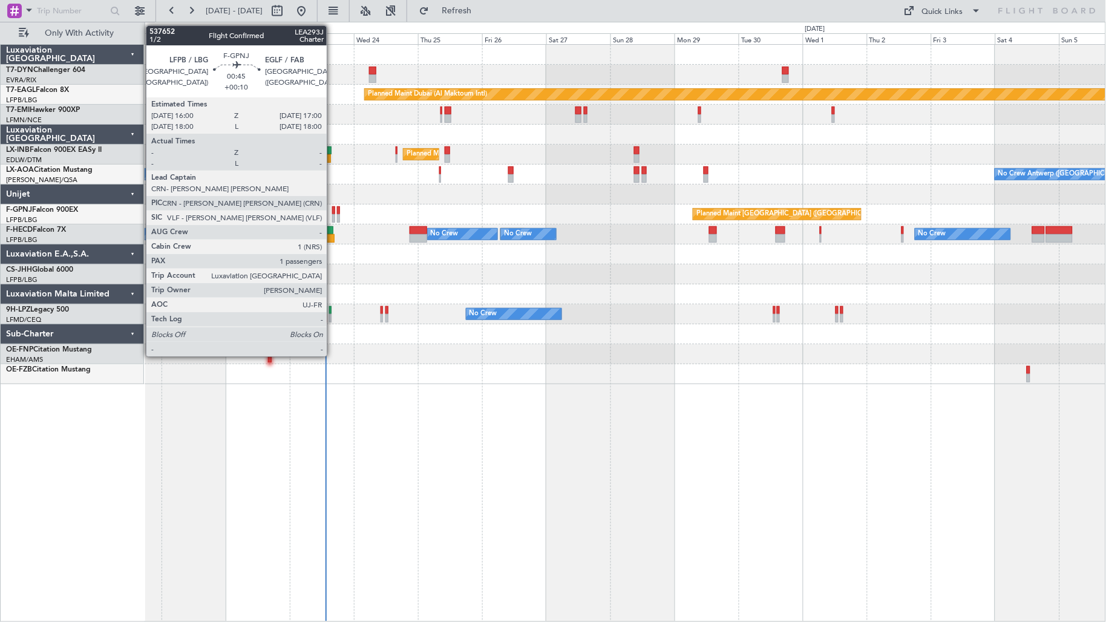
click at [333, 216] on div at bounding box center [333, 218] width 3 height 8
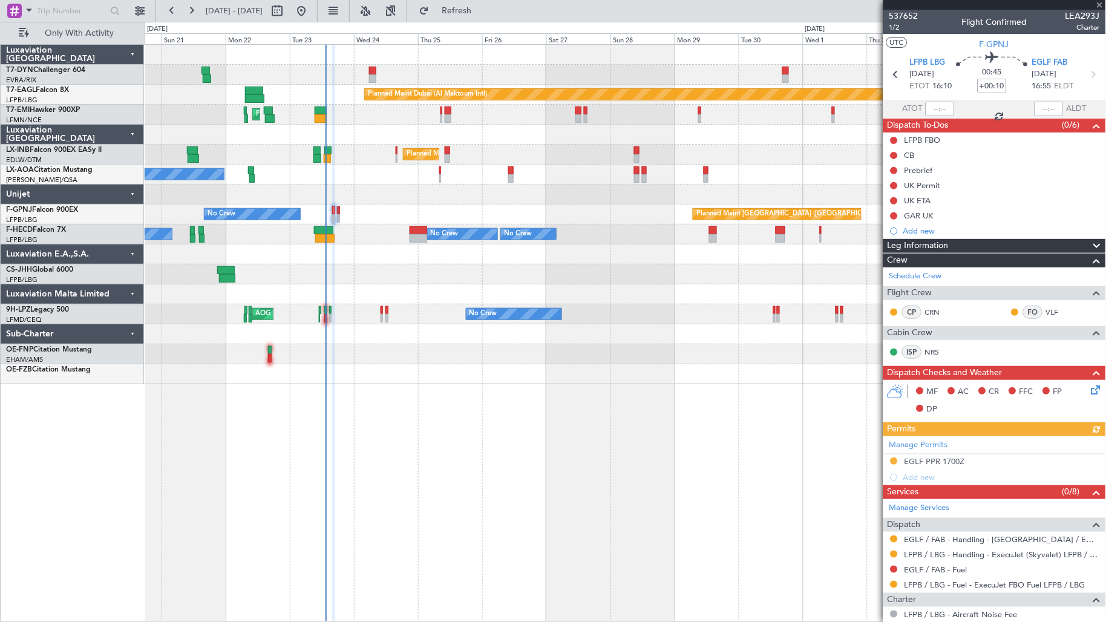
scroll to position [134, 0]
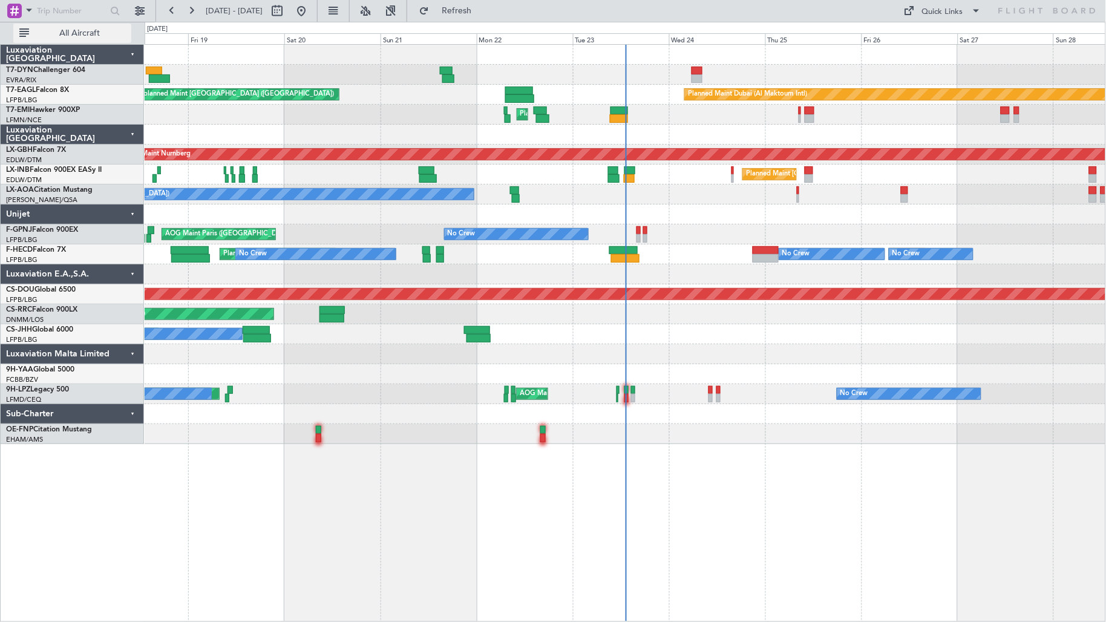
click at [79, 36] on span "All Aircraft" at bounding box center [79, 33] width 96 height 8
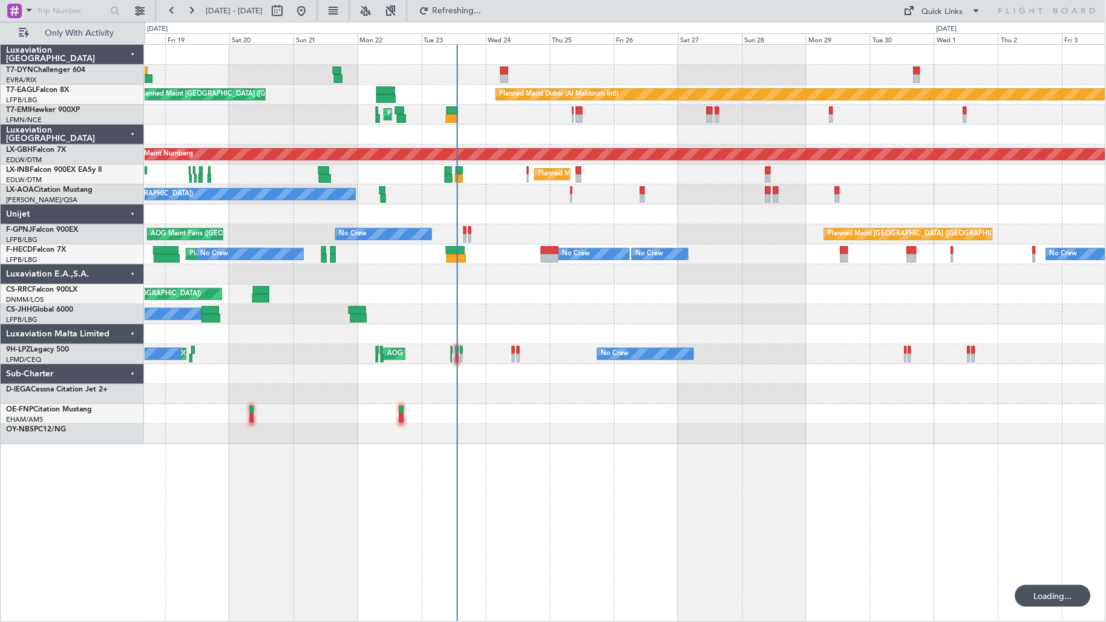
click at [482, 318] on div "Planned Maint [GEOGRAPHIC_DATA] ([GEOGRAPHIC_DATA]) Owner" at bounding box center [626, 314] width 962 height 20
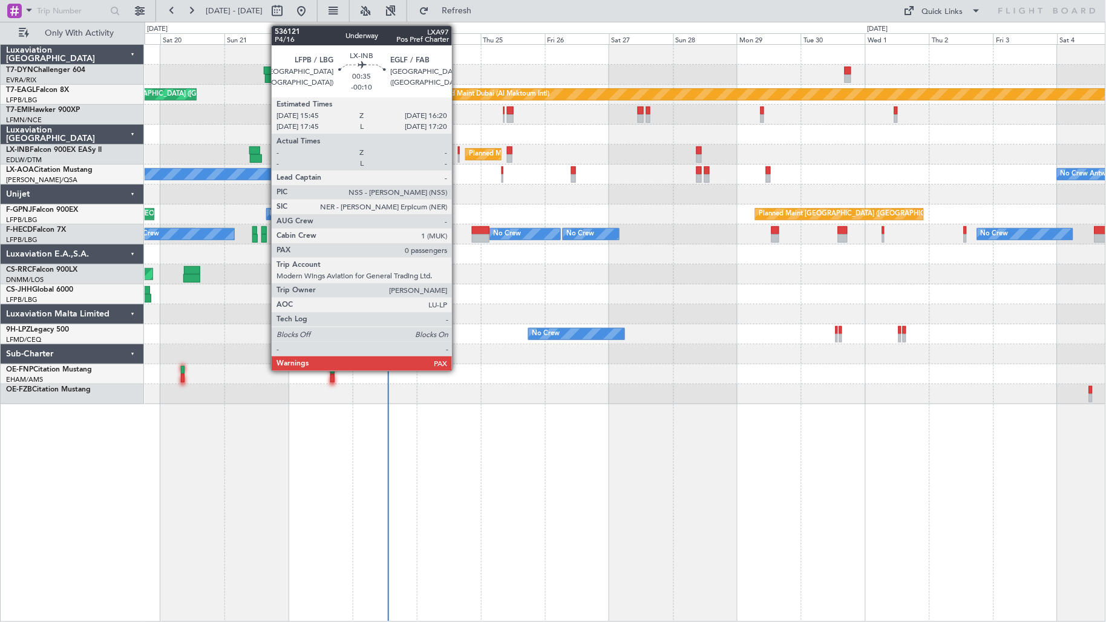
click at [458, 156] on div at bounding box center [459, 158] width 2 height 8
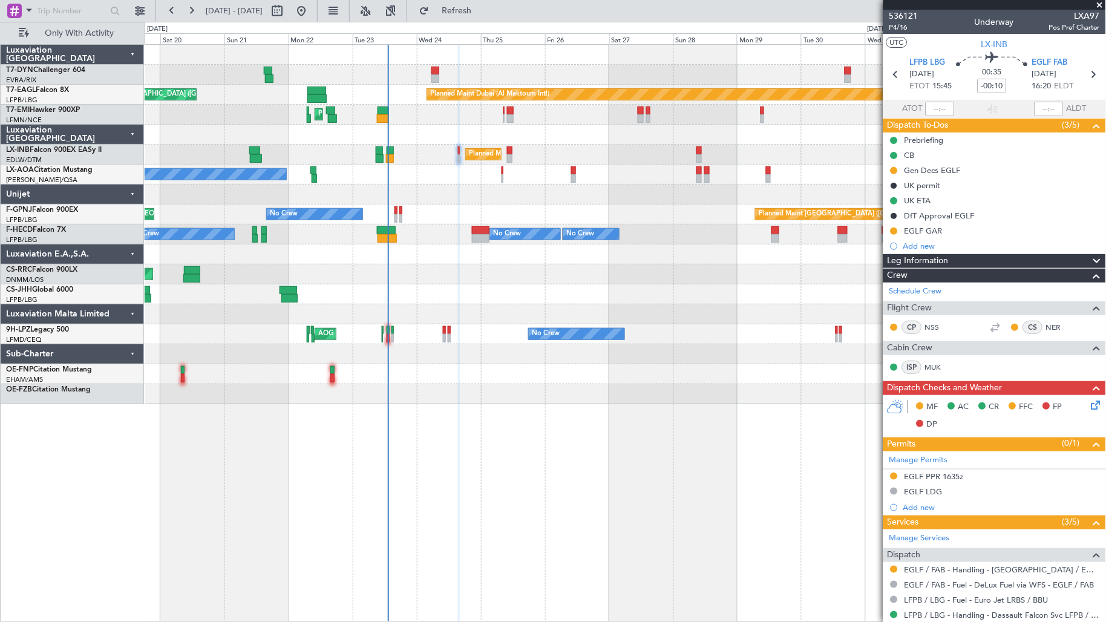
scroll to position [124, 0]
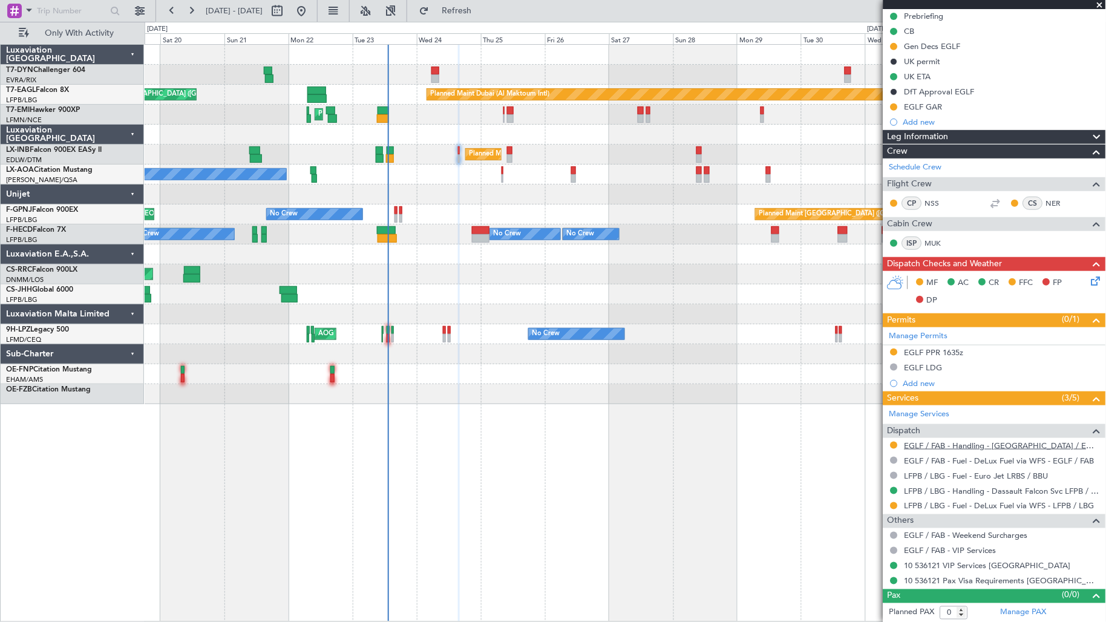
click at [970, 446] on link "EGLF / FAB - Handling - [GEOGRAPHIC_DATA] / EGLF / FAB" at bounding box center [1002, 446] width 195 height 10
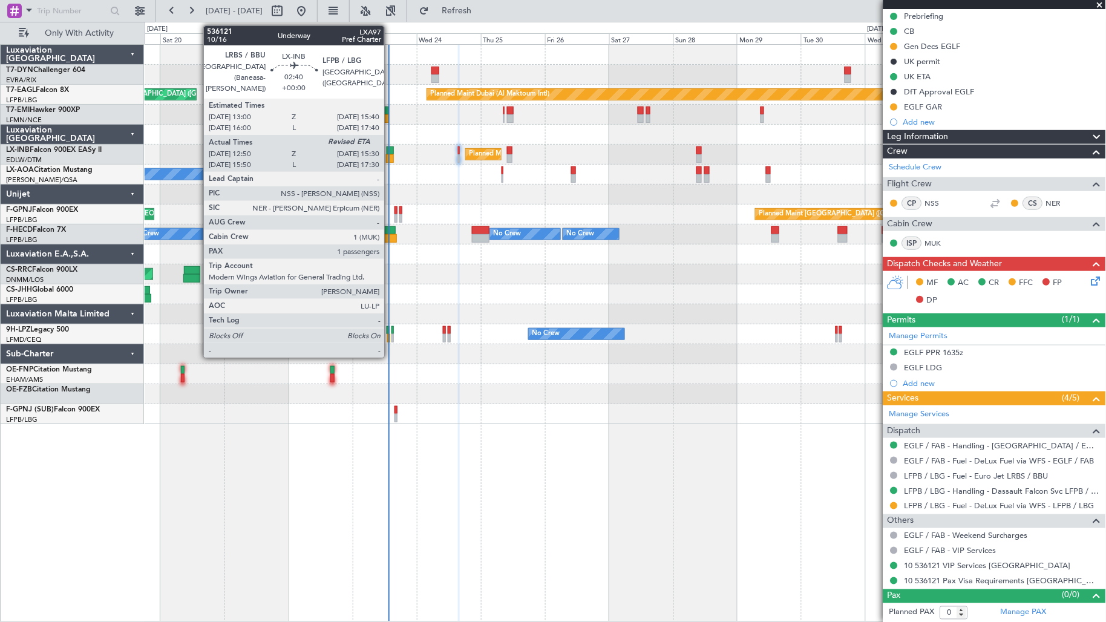
click at [390, 158] on div at bounding box center [389, 158] width 7 height 8
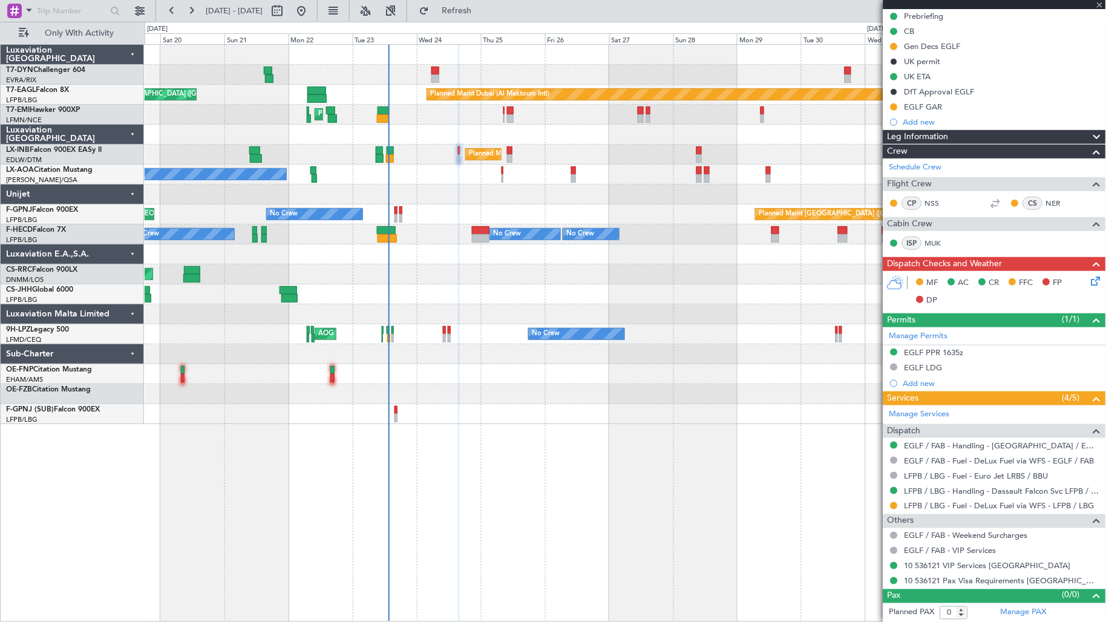
type input "12:50"
type input "1"
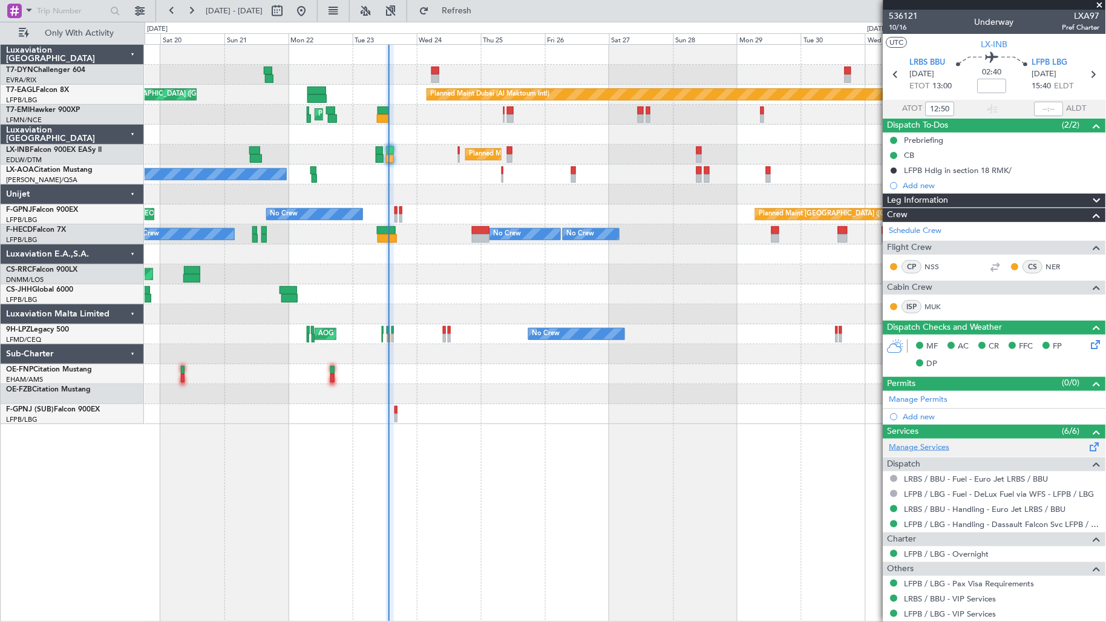
scroll to position [61, 0]
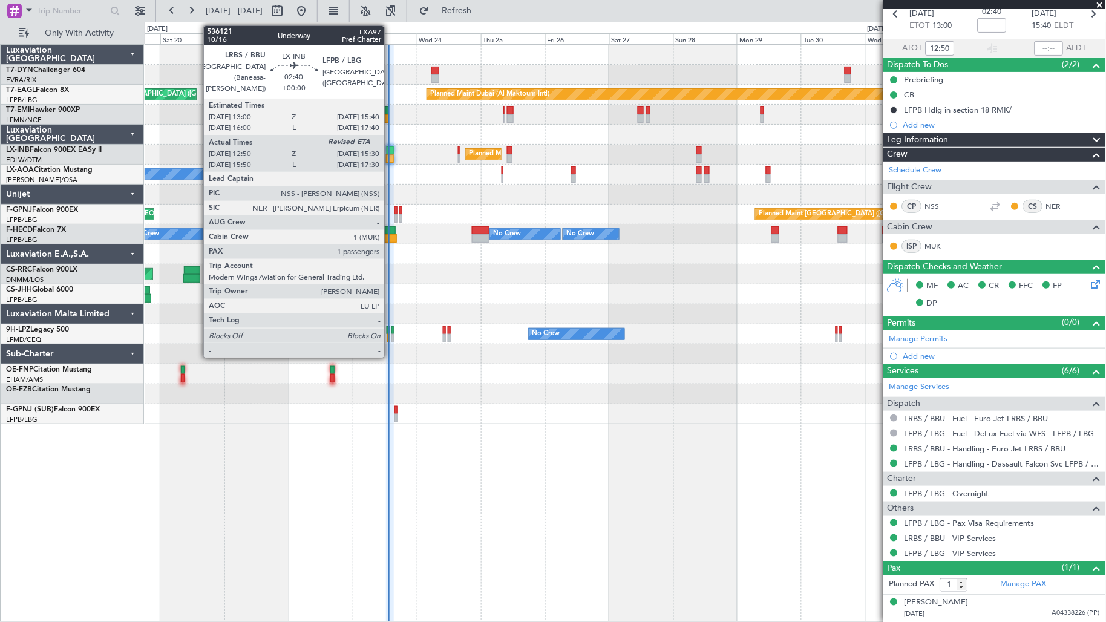
click at [390, 156] on div at bounding box center [389, 158] width 7 height 8
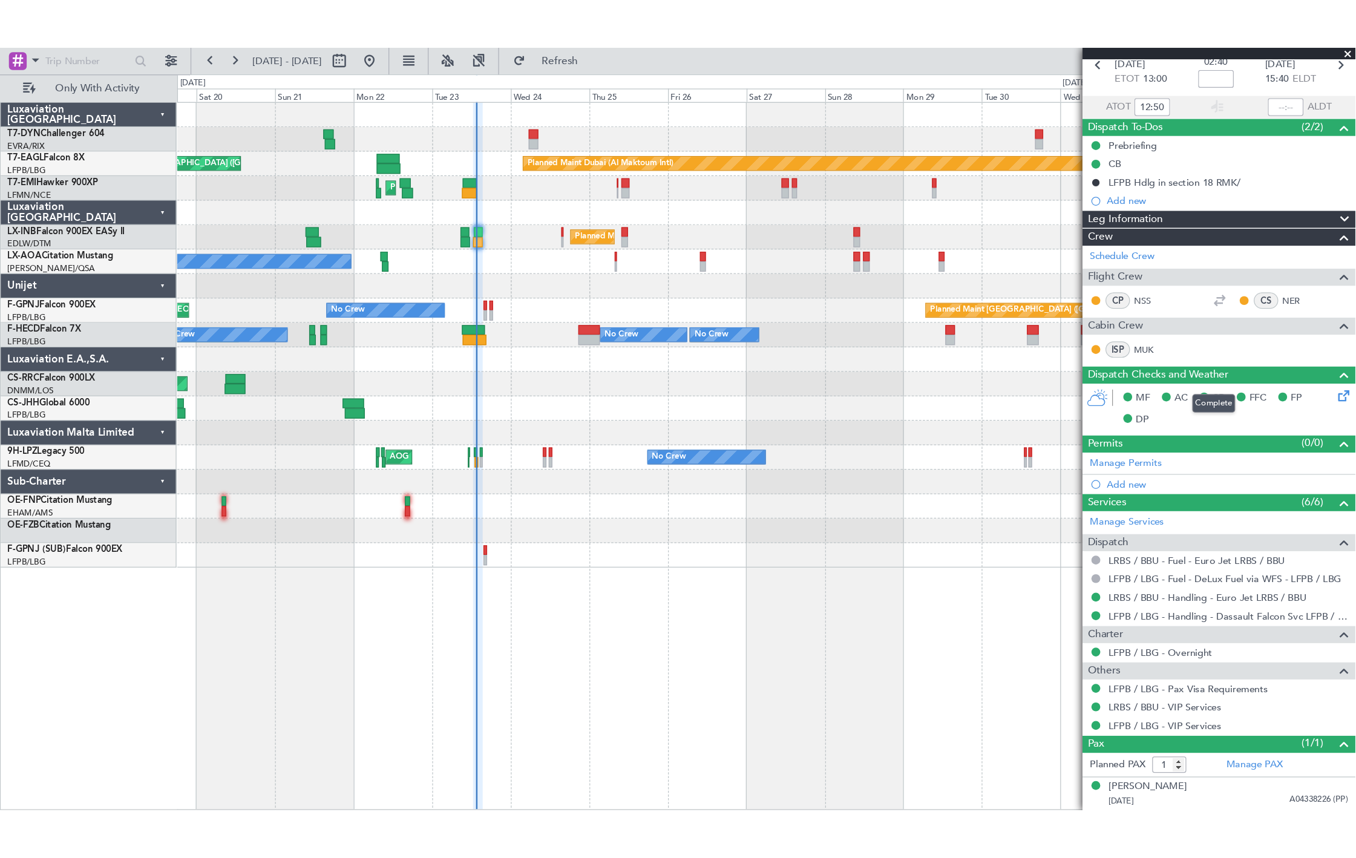
scroll to position [0, 0]
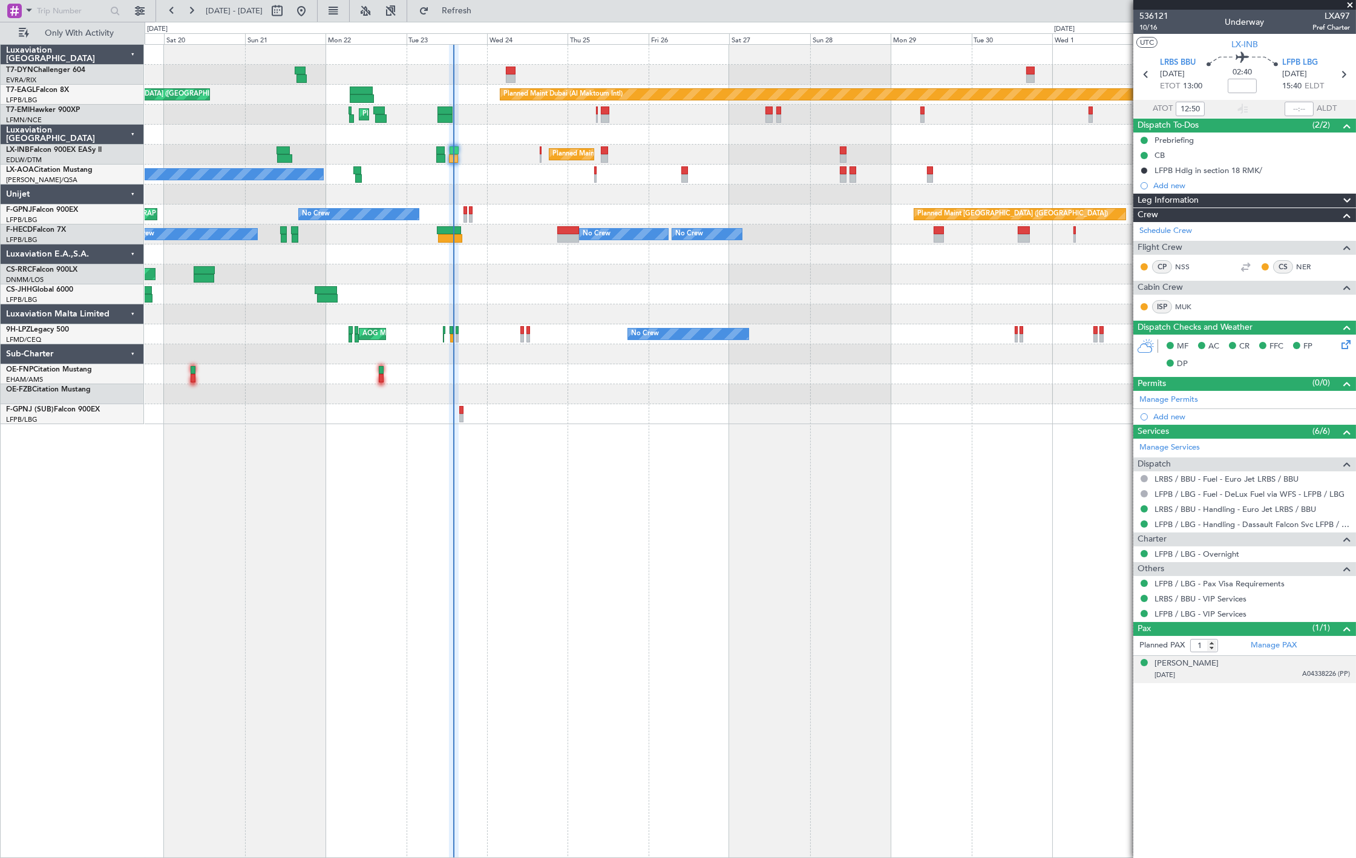
click at [1106, 622] on div "07/09/2007 A04338226 (PP)" at bounding box center [1252, 675] width 195 height 12
click at [591, 450] on div "Unplanned Maint Riga (Riga Intl) Unplanned Maint Paris (Le Bourget) Planned Mai…" at bounding box center [751, 451] width 1212 height 814
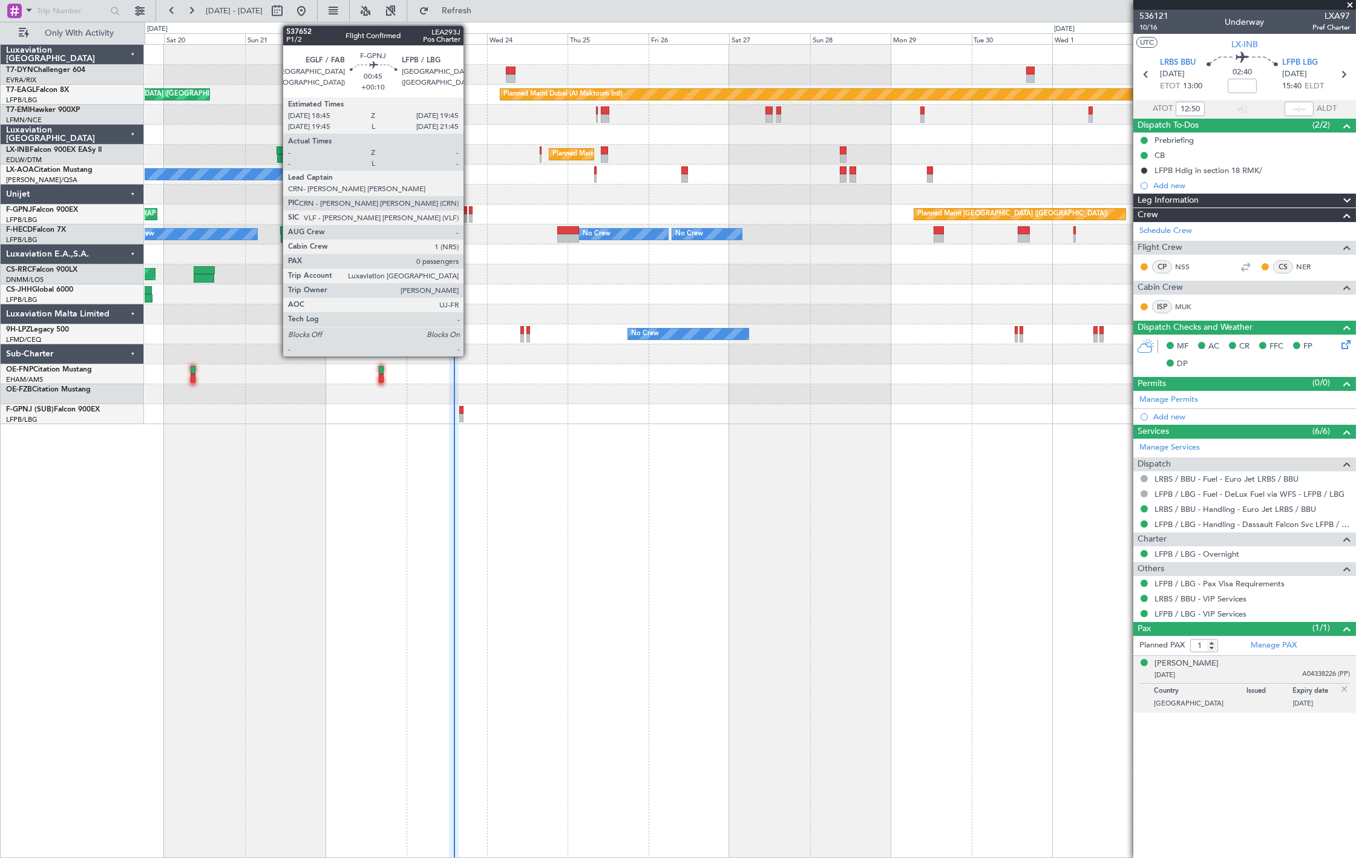
click at [469, 220] on div at bounding box center [471, 218] width 4 height 8
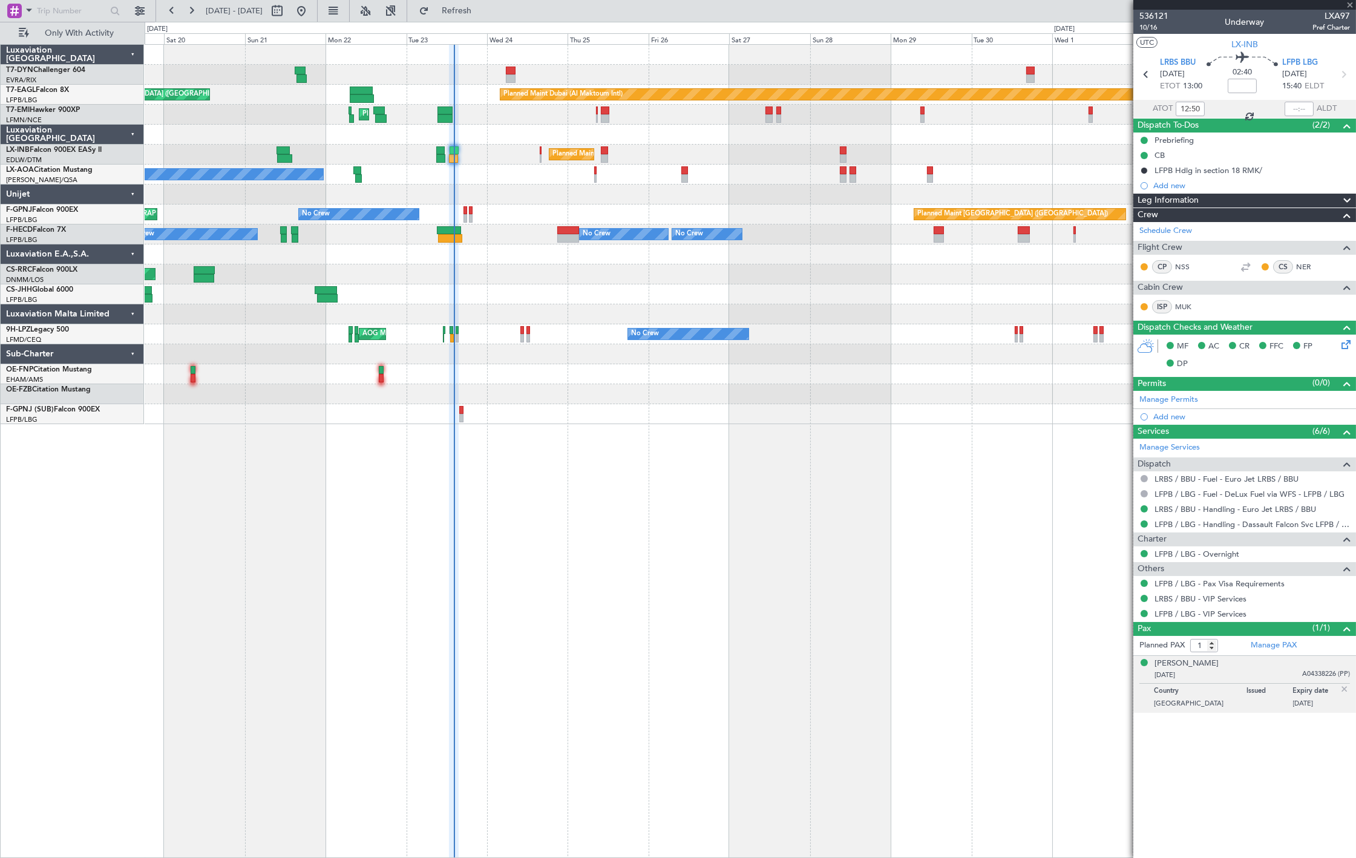
type input "+00:10"
type input "0"
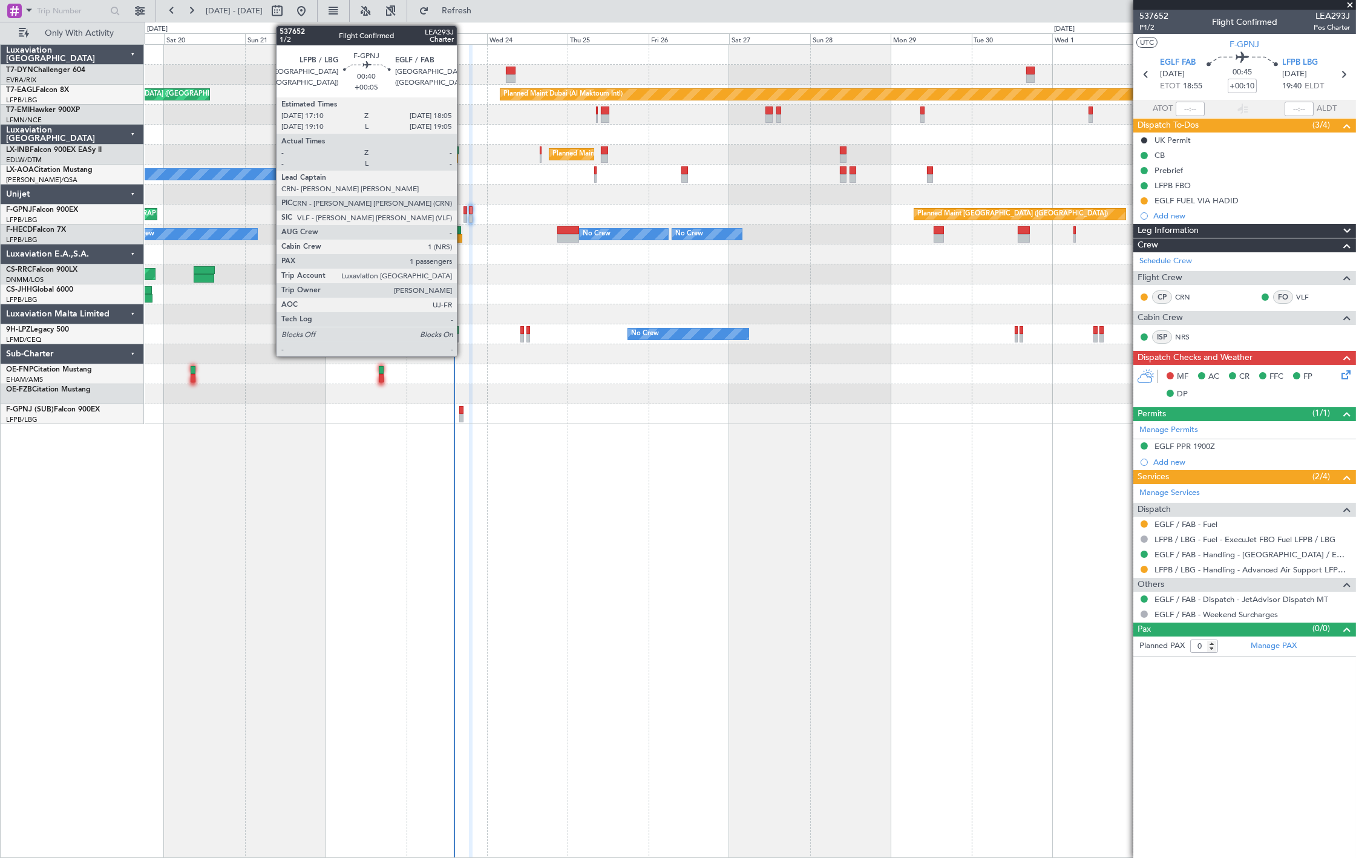
click at [464, 214] on div at bounding box center [466, 218] width 4 height 8
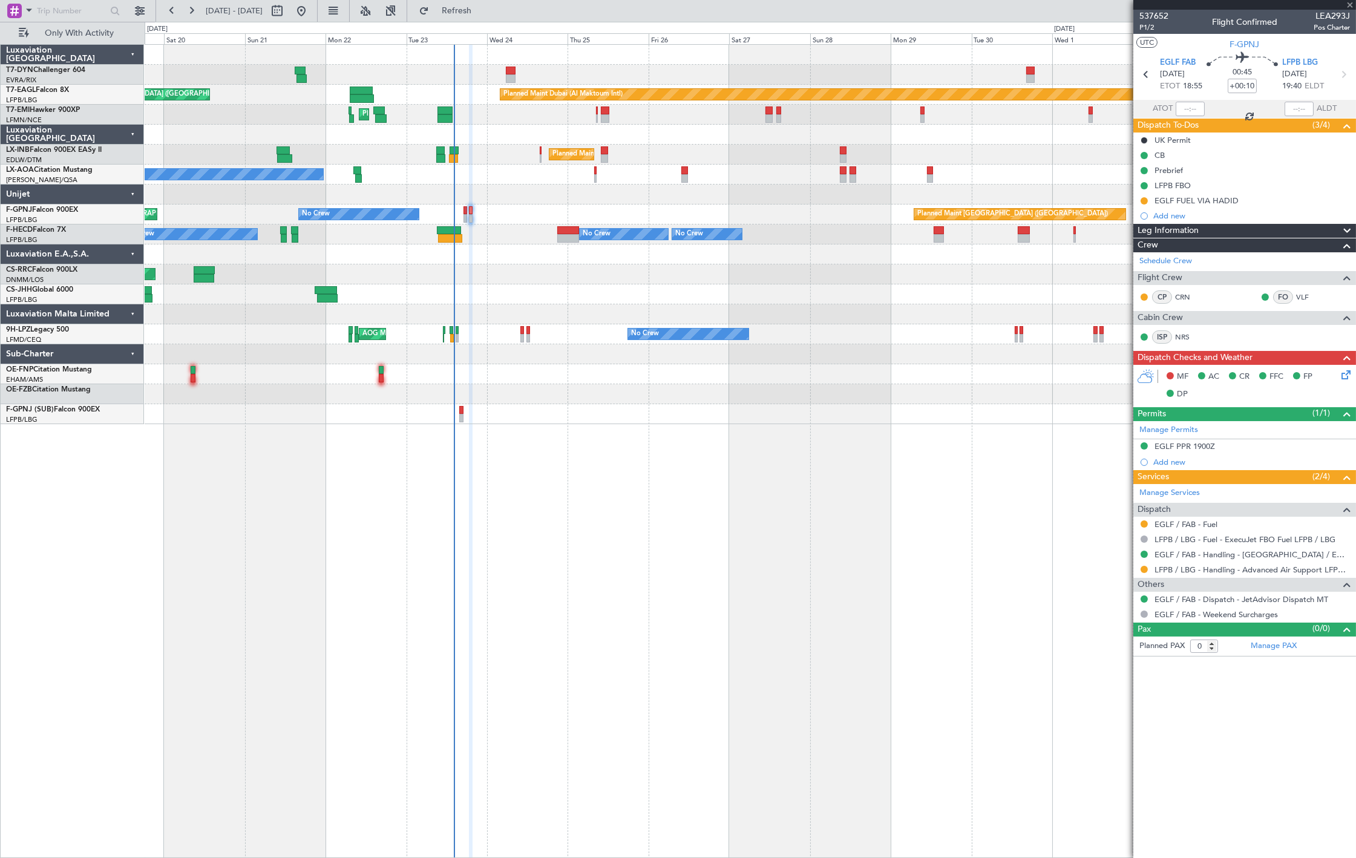
type input "+00:05"
type input "1"
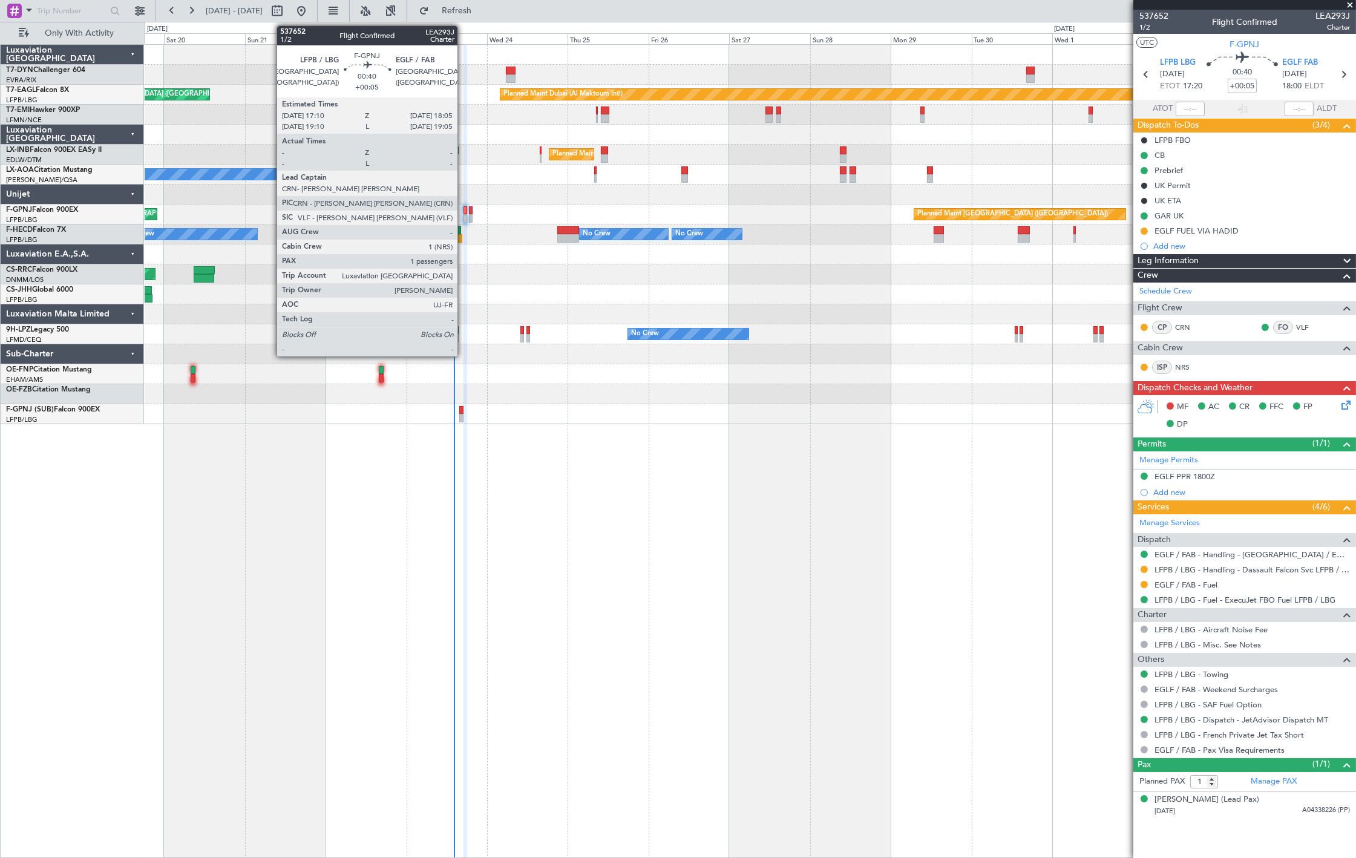
click at [464, 216] on div at bounding box center [466, 218] width 4 height 8
